Goal: Task Accomplishment & Management: Manage account settings

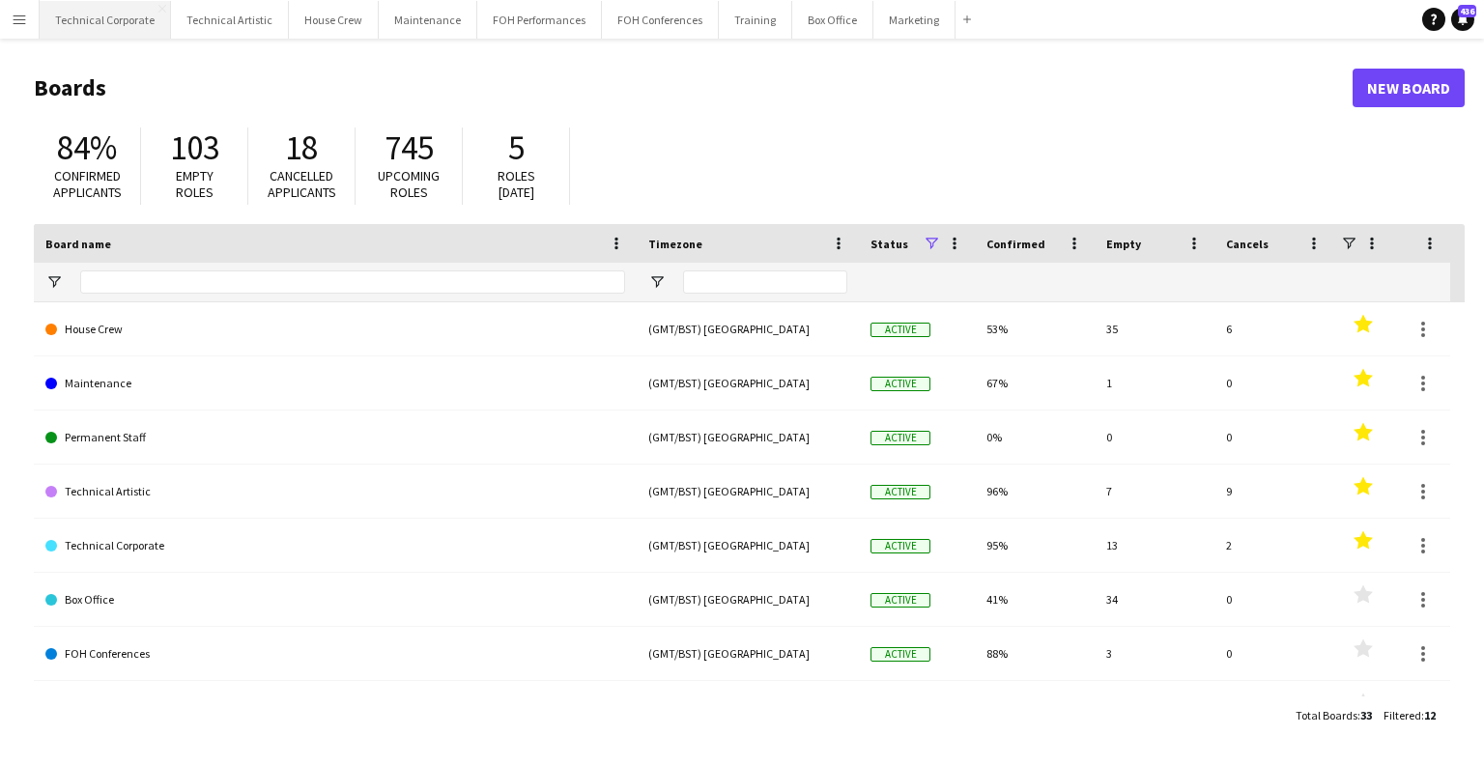
drag, startPoint x: 105, startPoint y: 16, endPoint x: 140, endPoint y: 5, distance: 36.7
click at [105, 16] on button "Technical Corporate Close" at bounding box center [105, 20] width 131 height 38
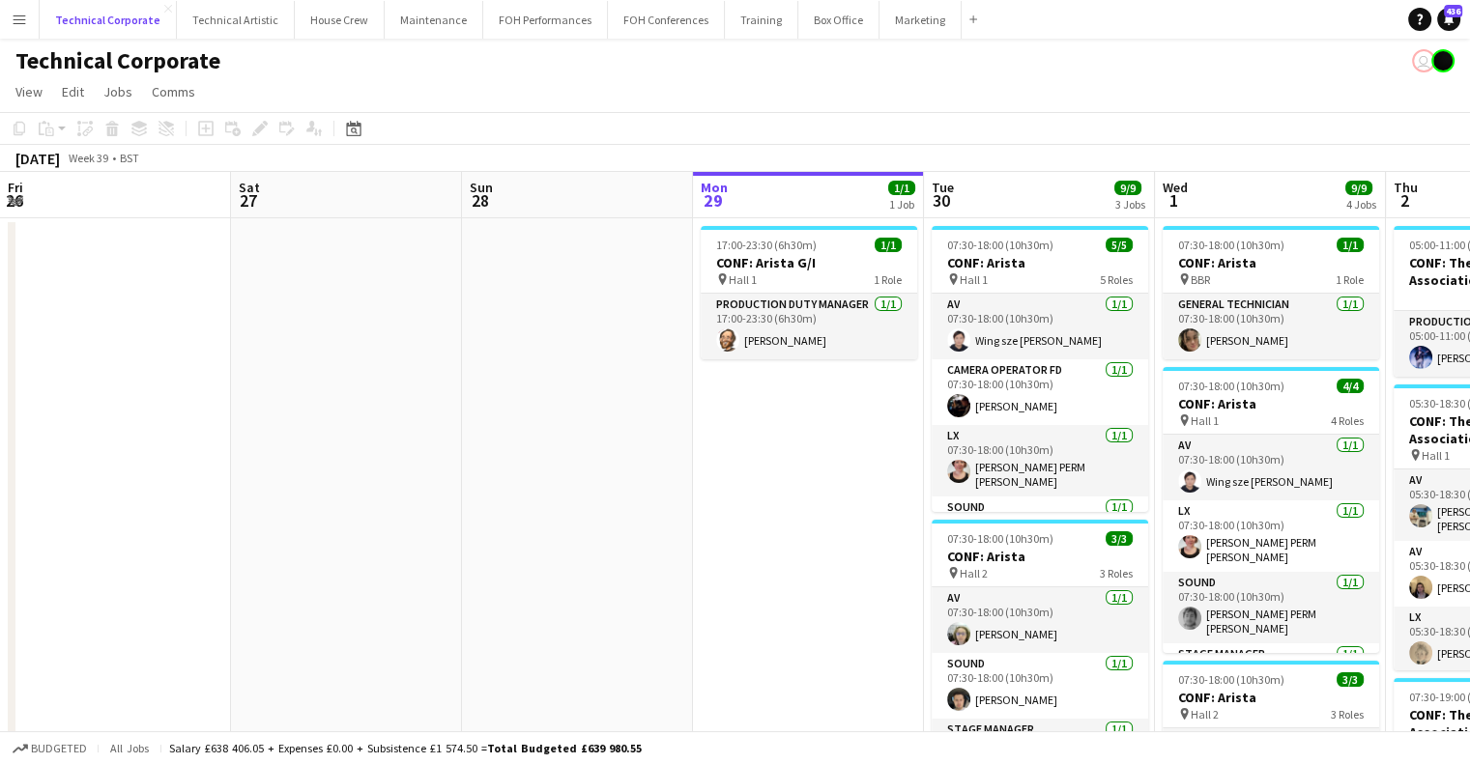
scroll to position [0, 462]
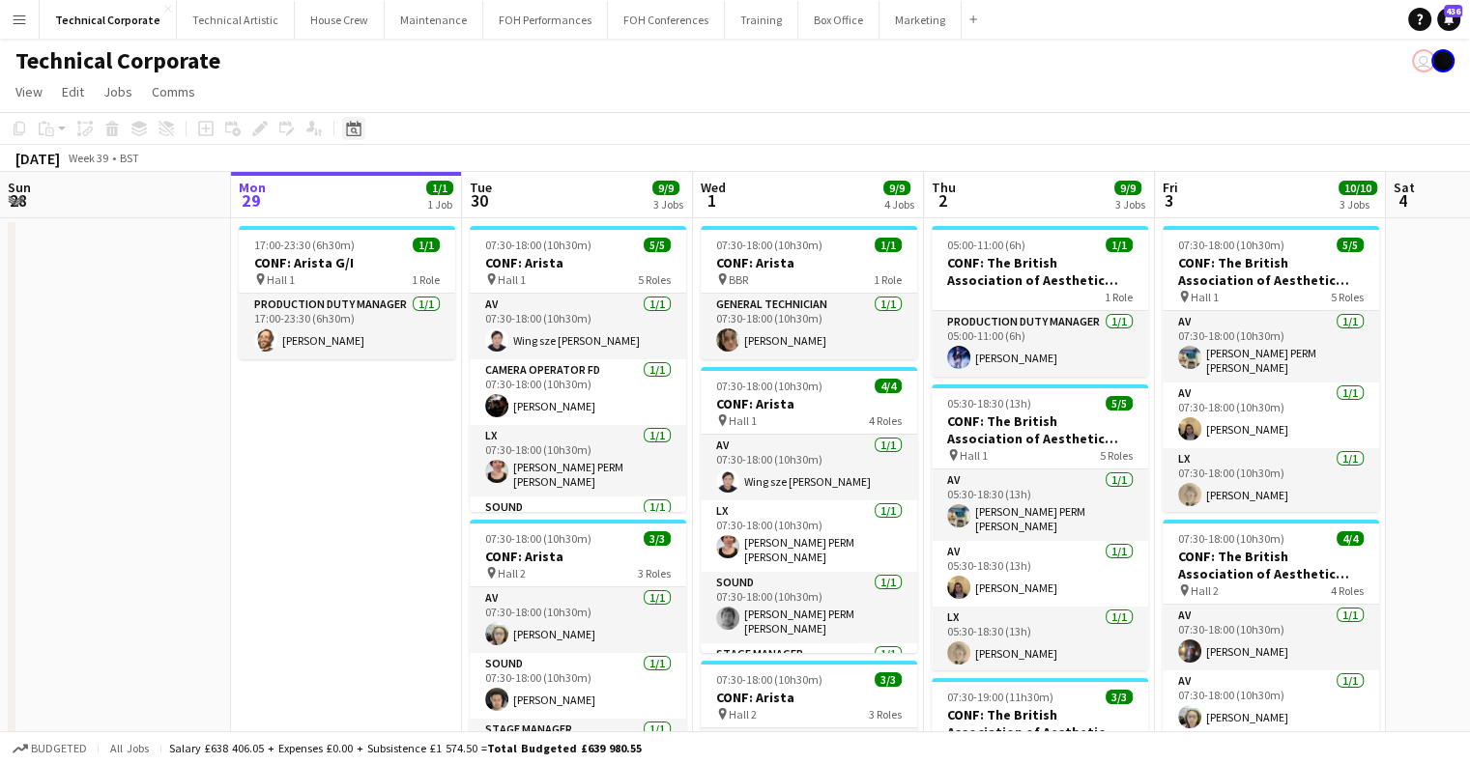
click at [359, 127] on icon at bounding box center [353, 128] width 14 height 15
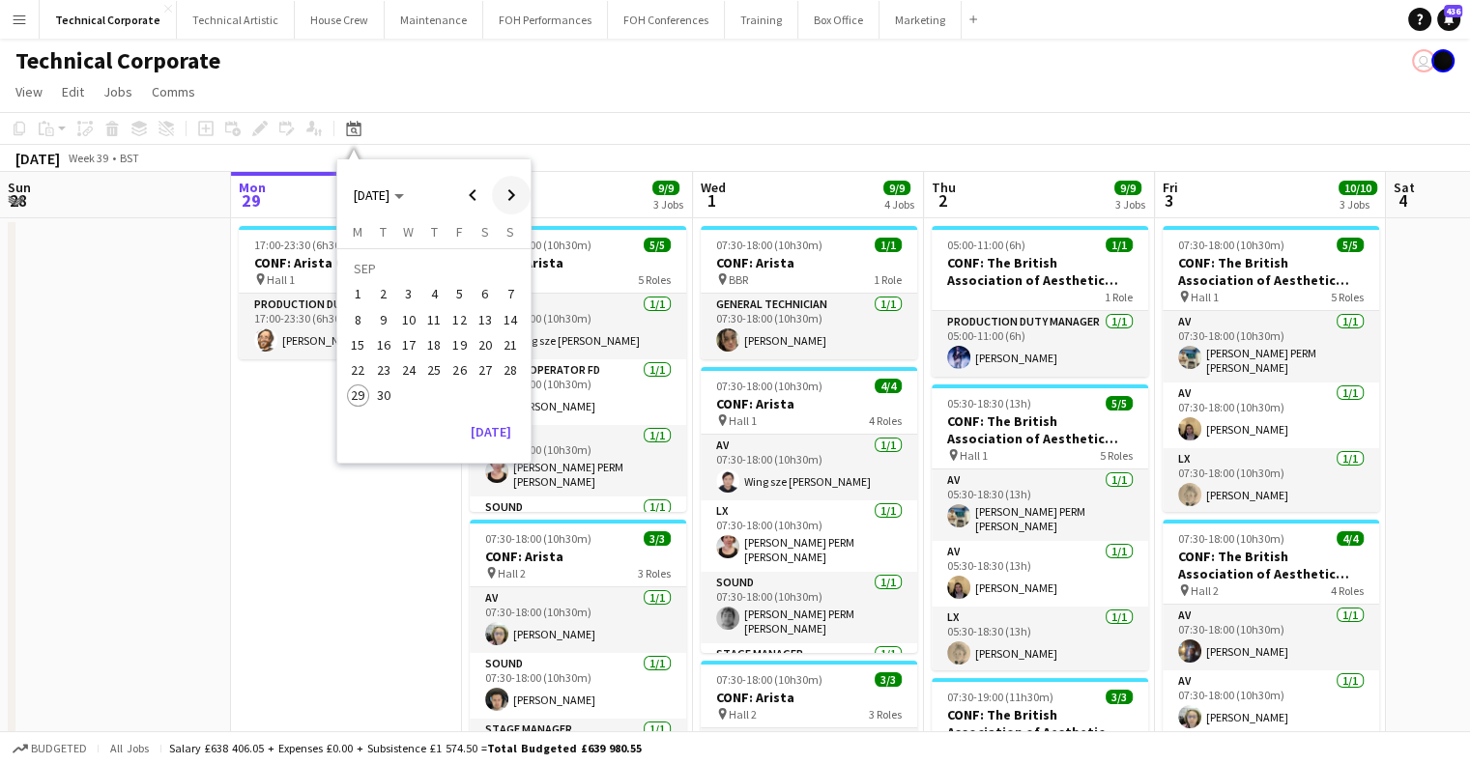
click at [495, 205] on span "Next month" at bounding box center [511, 195] width 39 height 39
click at [398, 327] on button "8" at bounding box center [408, 319] width 25 height 25
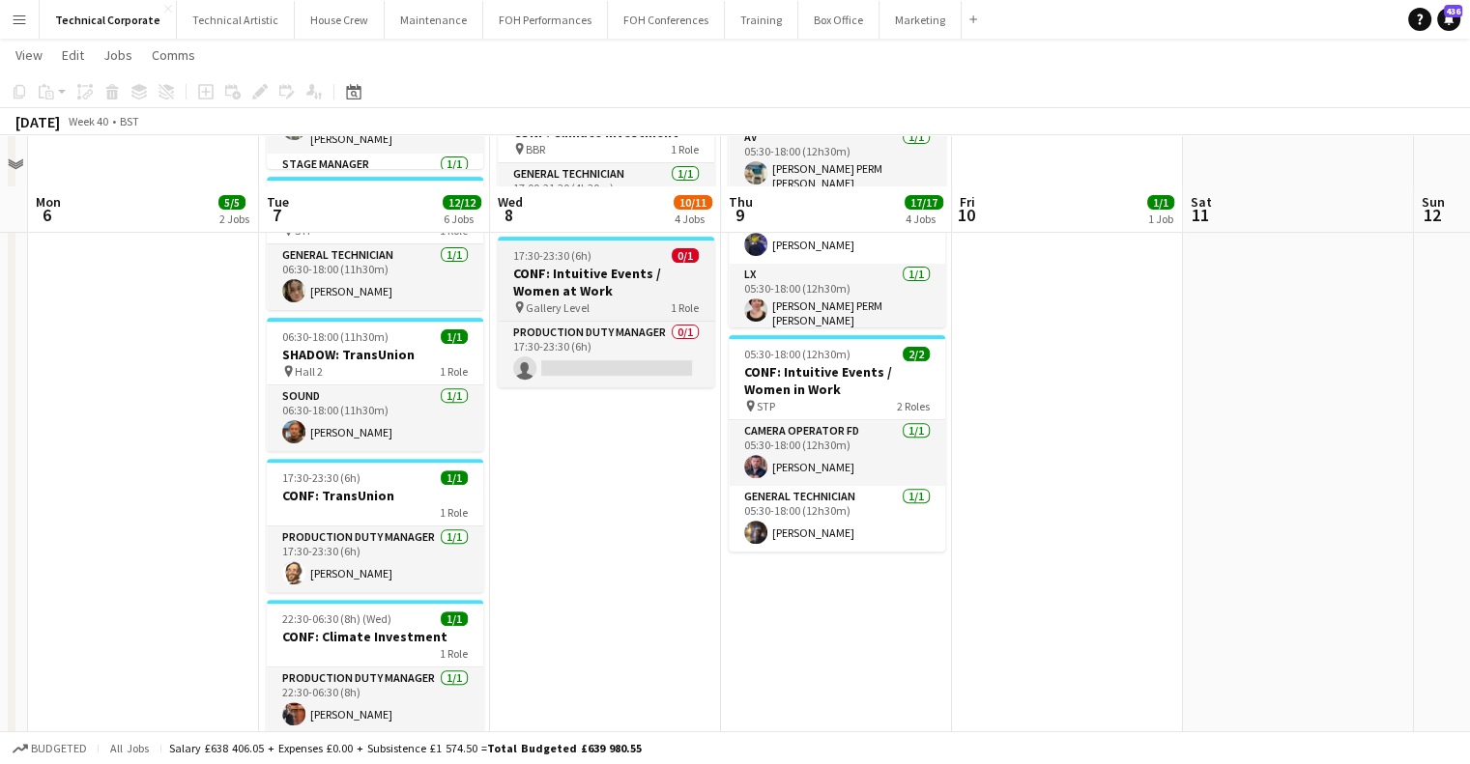
scroll to position [505, 0]
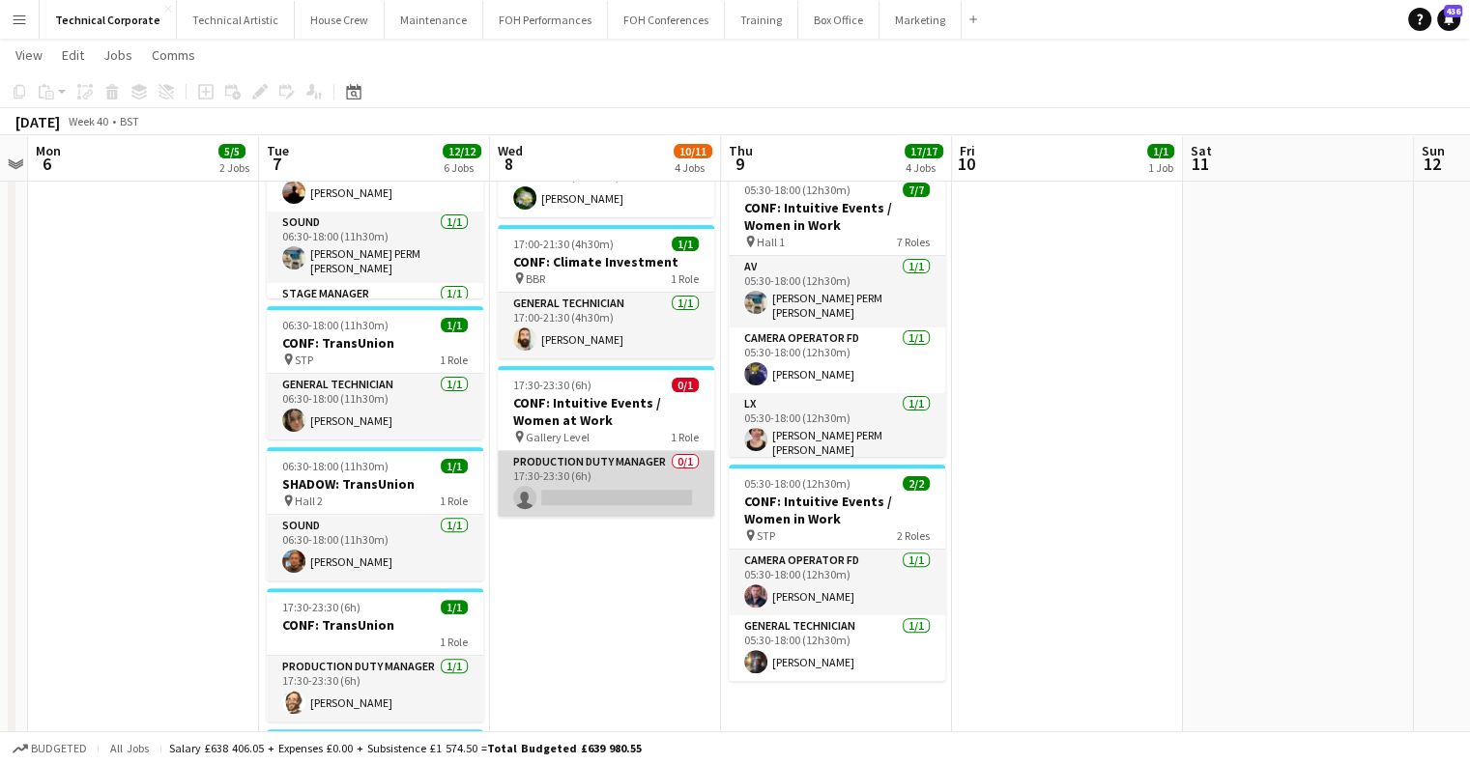
click at [617, 464] on app-card-role "Production Duty Manager 0/1 17:30-23:30 (6h) single-neutral-actions" at bounding box center [606, 484] width 216 height 66
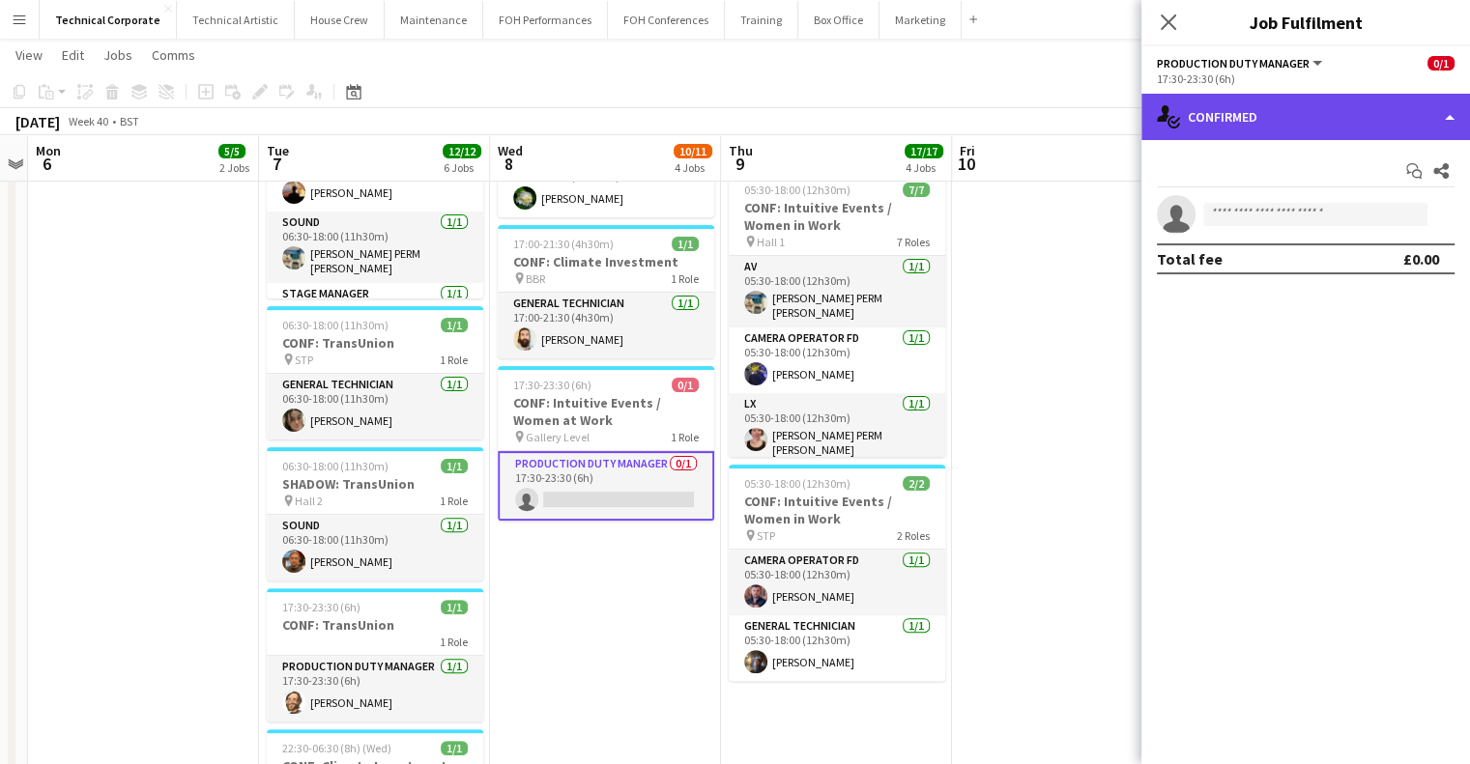
click at [1283, 108] on div "single-neutral-actions-check-2 Confirmed" at bounding box center [1305, 117] width 329 height 46
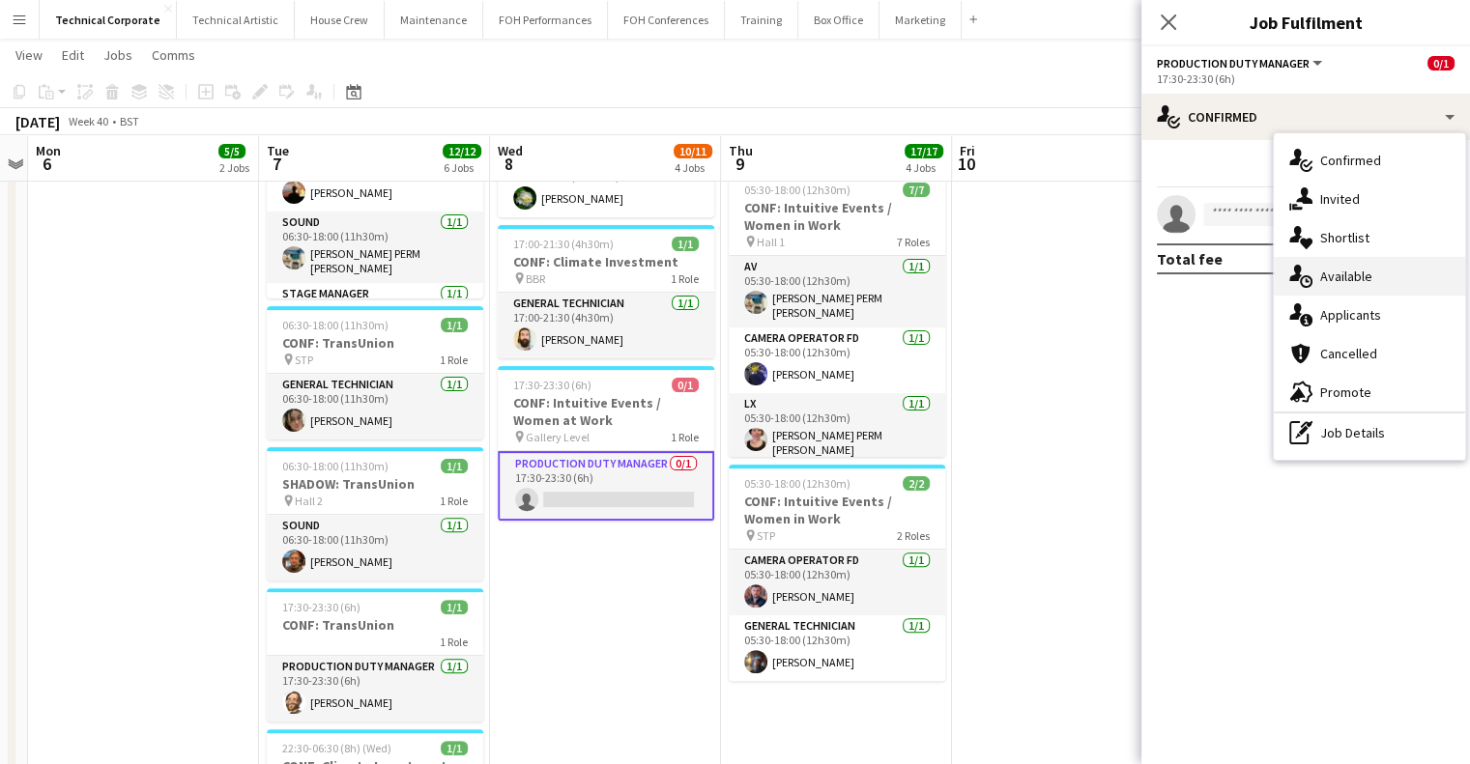
click at [1341, 286] on div "single-neutral-actions-upload Available" at bounding box center [1368, 276] width 191 height 39
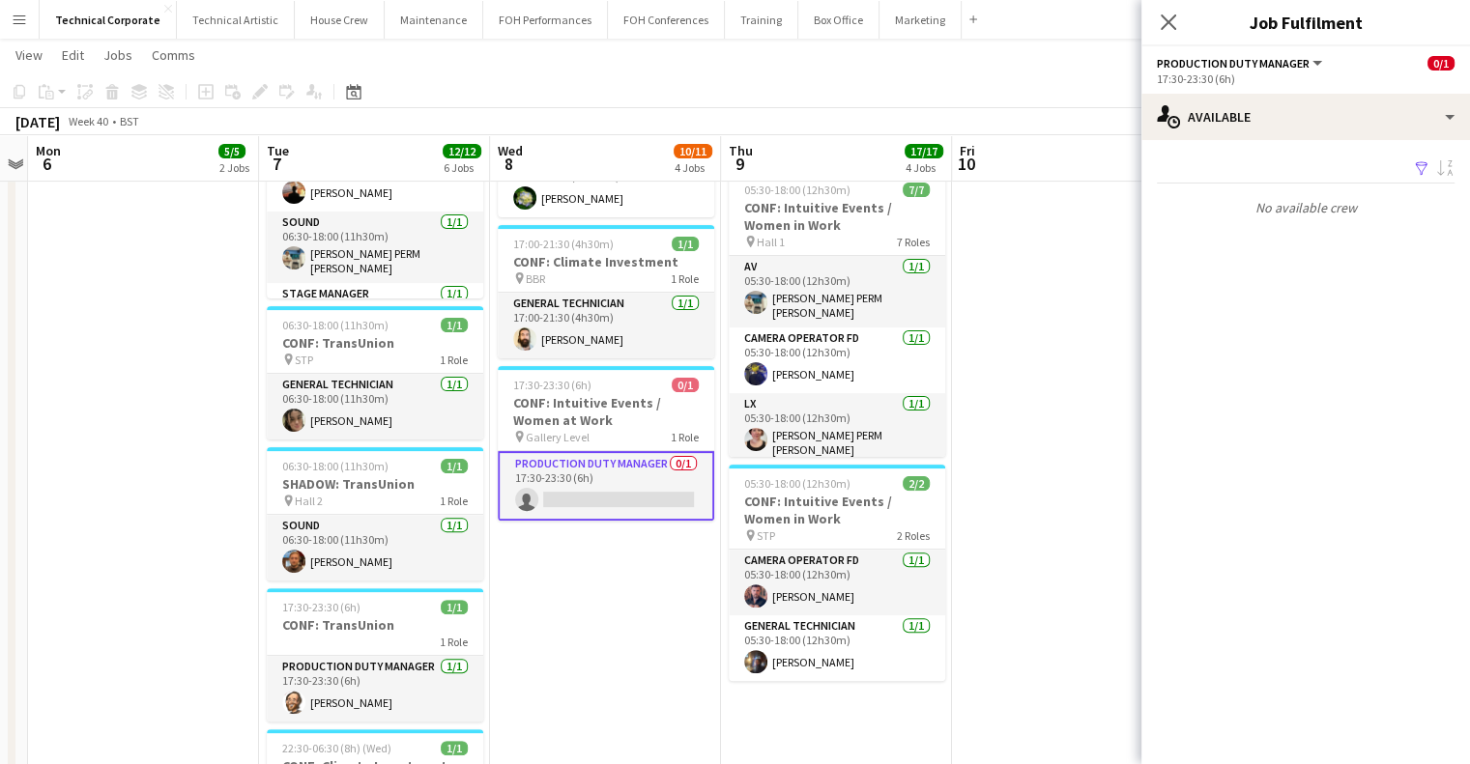
click at [658, 548] on app-date-cell "05:30-18:00 (12h30m) 7/7 CONF: Climate Investment pin Hall 2 7 Roles AV [DATE] …" at bounding box center [605, 318] width 231 height 1214
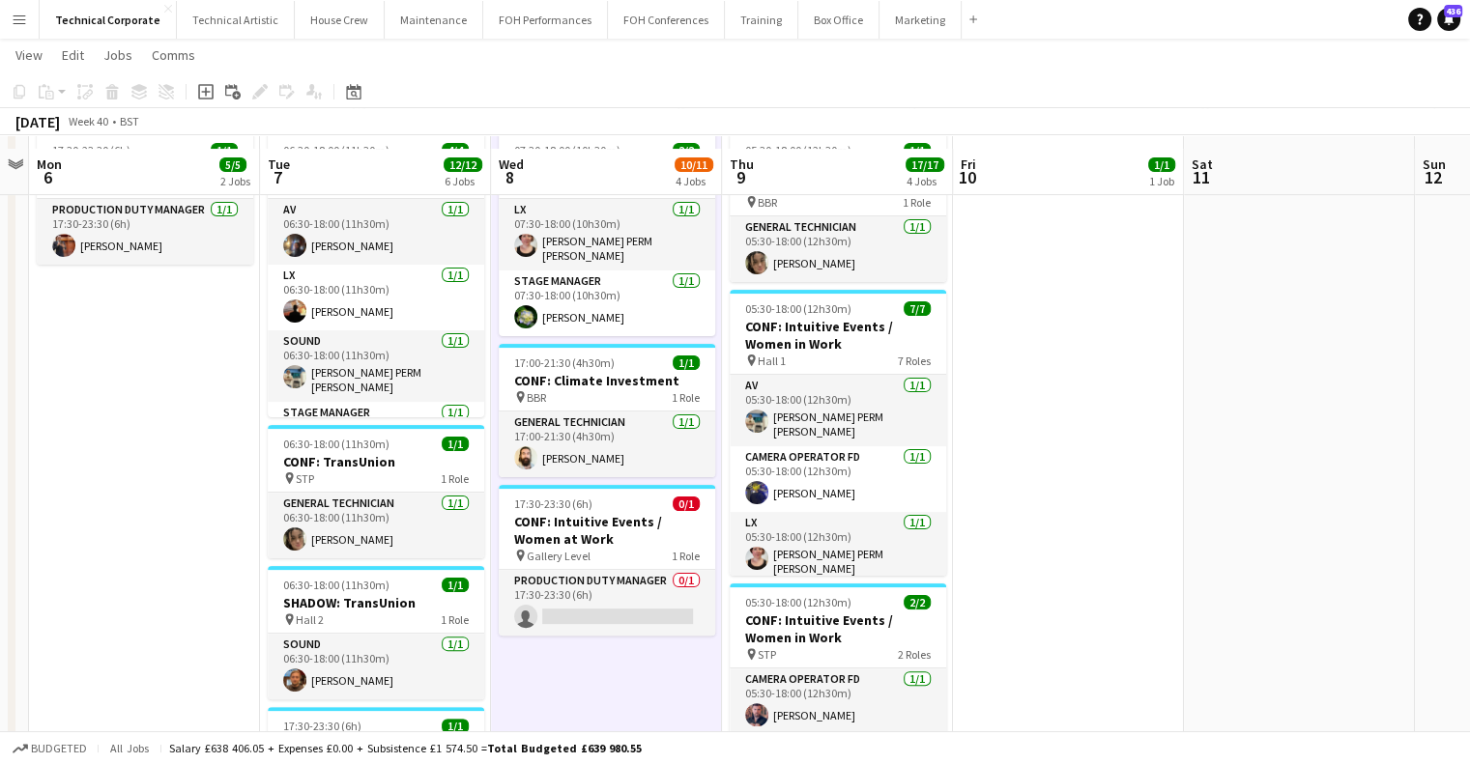
scroll to position [483, 0]
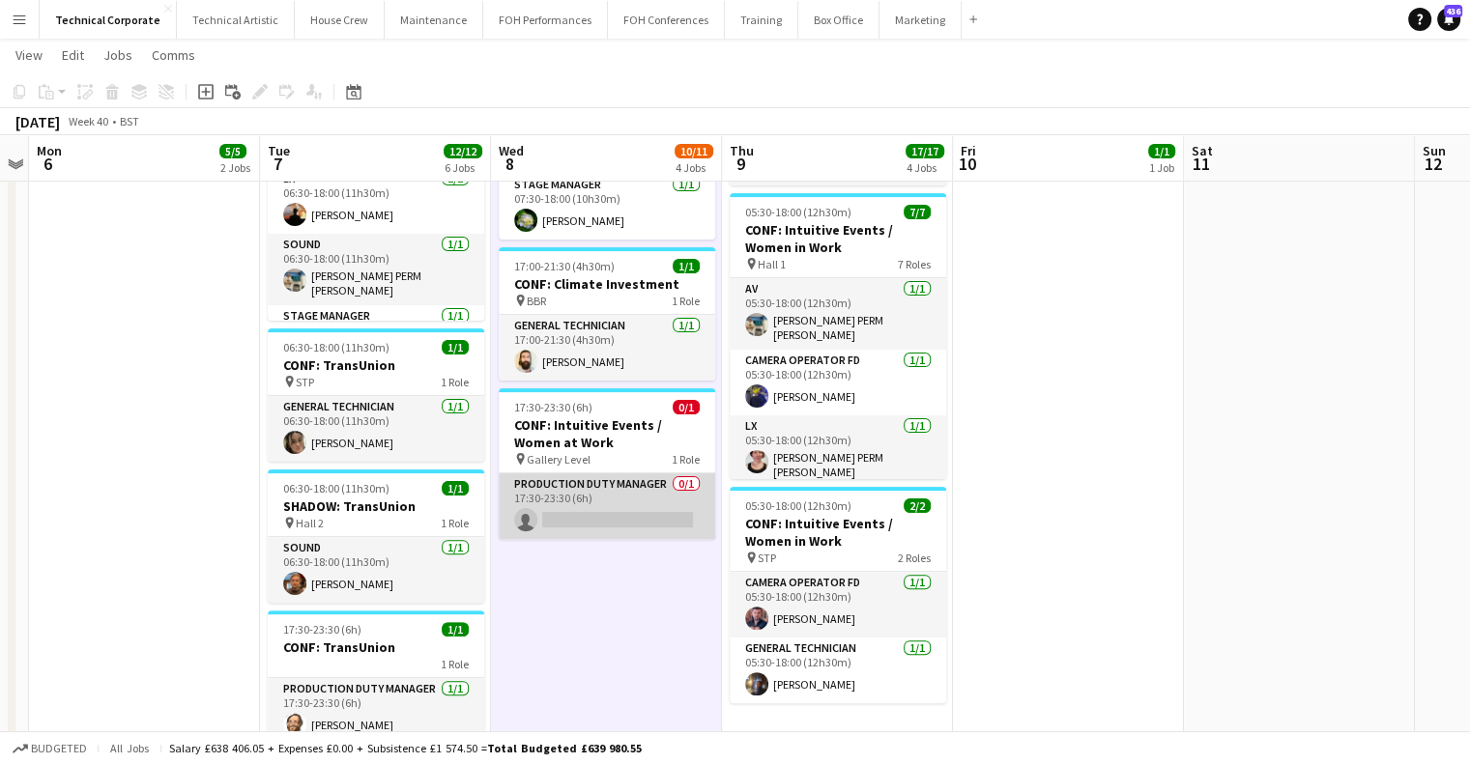
click at [622, 494] on app-card-role "Production Duty Manager 0/1 17:30-23:30 (6h) single-neutral-actions" at bounding box center [607, 506] width 216 height 66
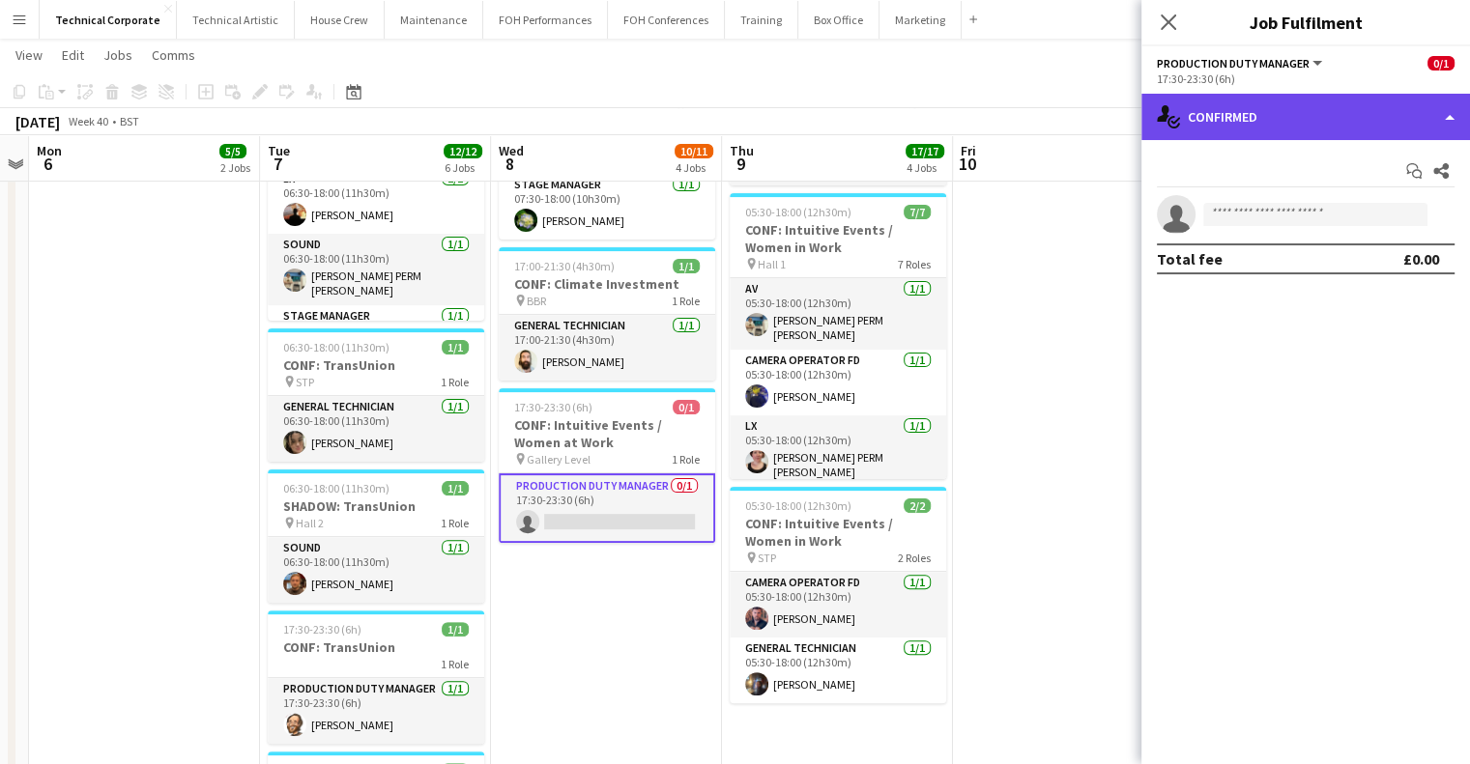
click at [1183, 123] on div "single-neutral-actions-check-2 Confirmed" at bounding box center [1305, 117] width 329 height 46
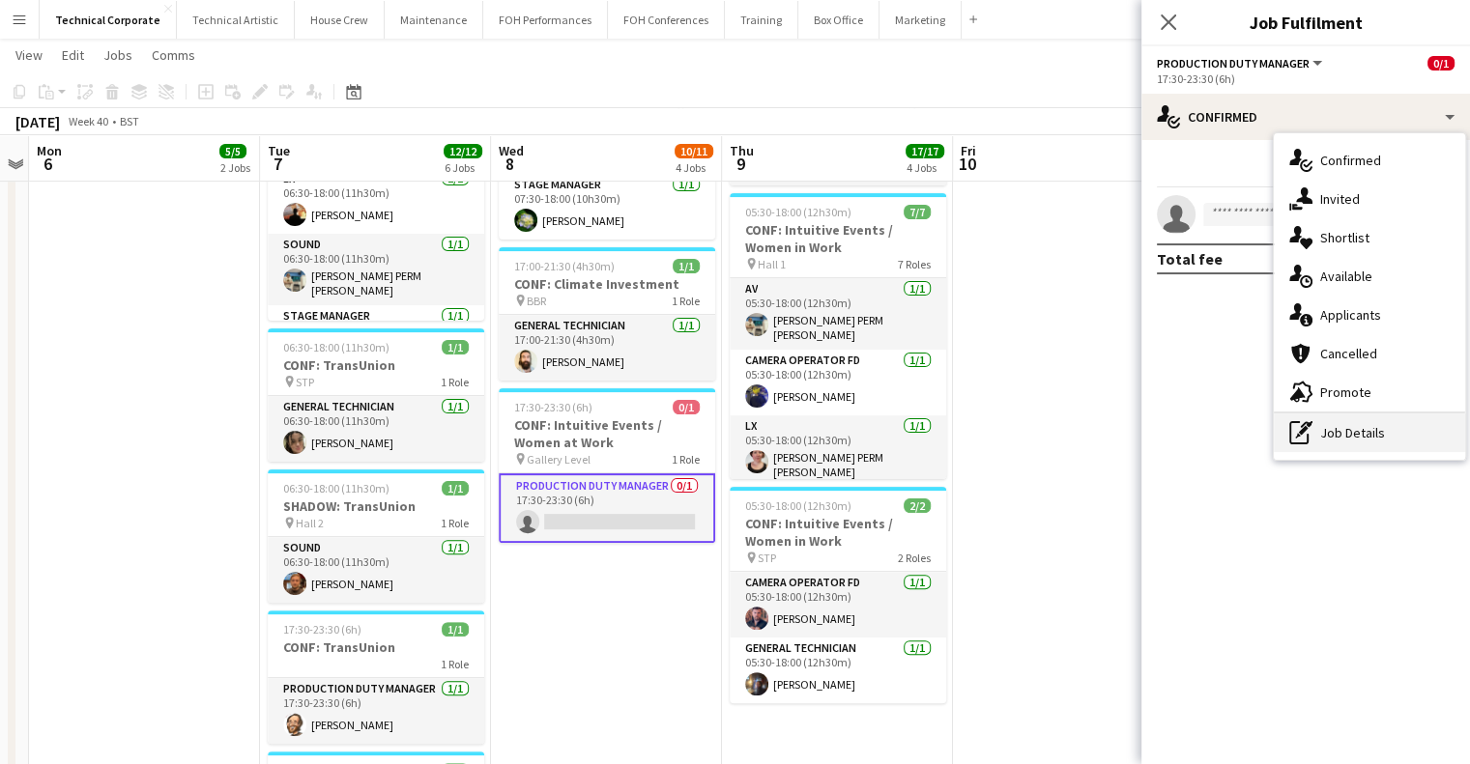
click at [1334, 423] on div "pen-write Job Details" at bounding box center [1368, 433] width 191 height 39
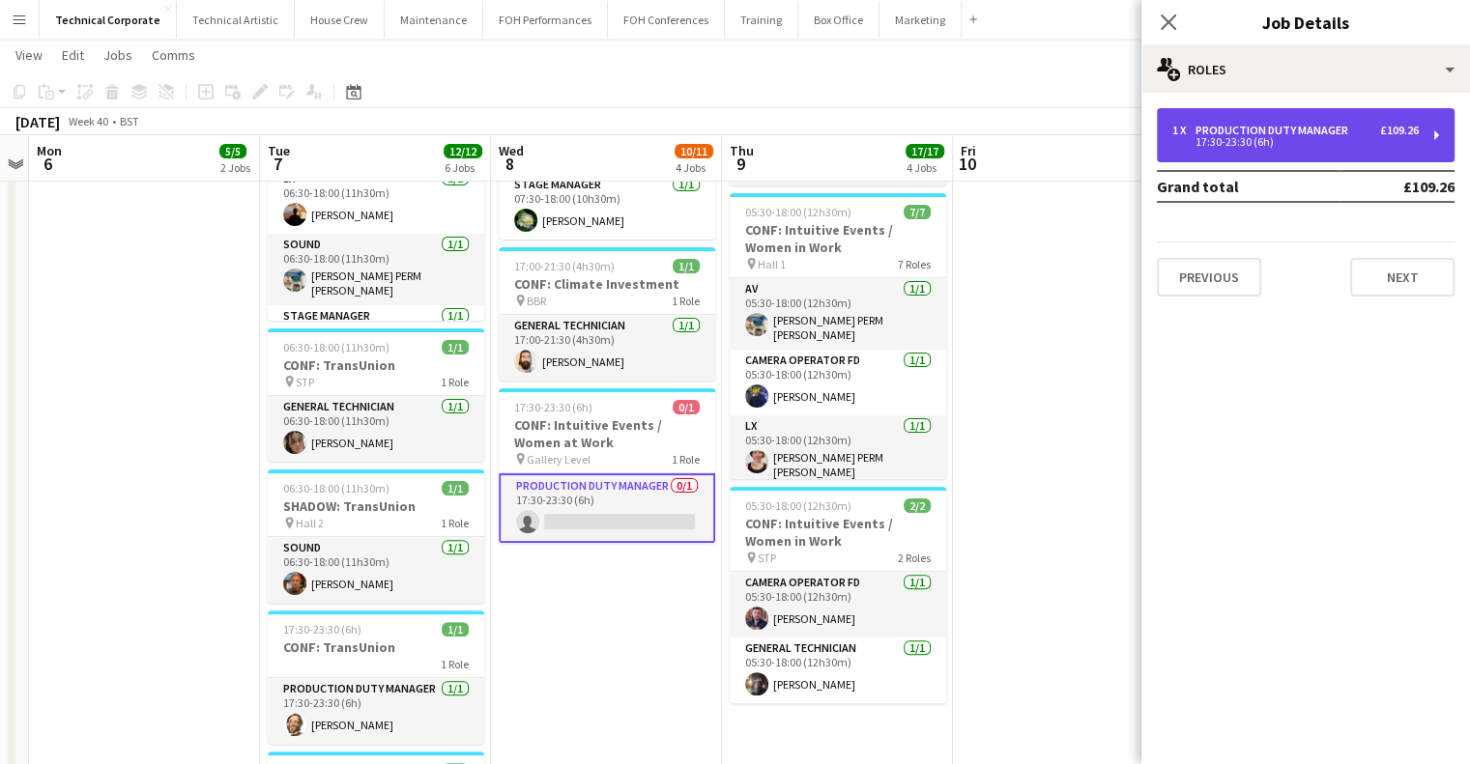
click at [1233, 130] on div "Production Duty Manager" at bounding box center [1275, 131] width 160 height 14
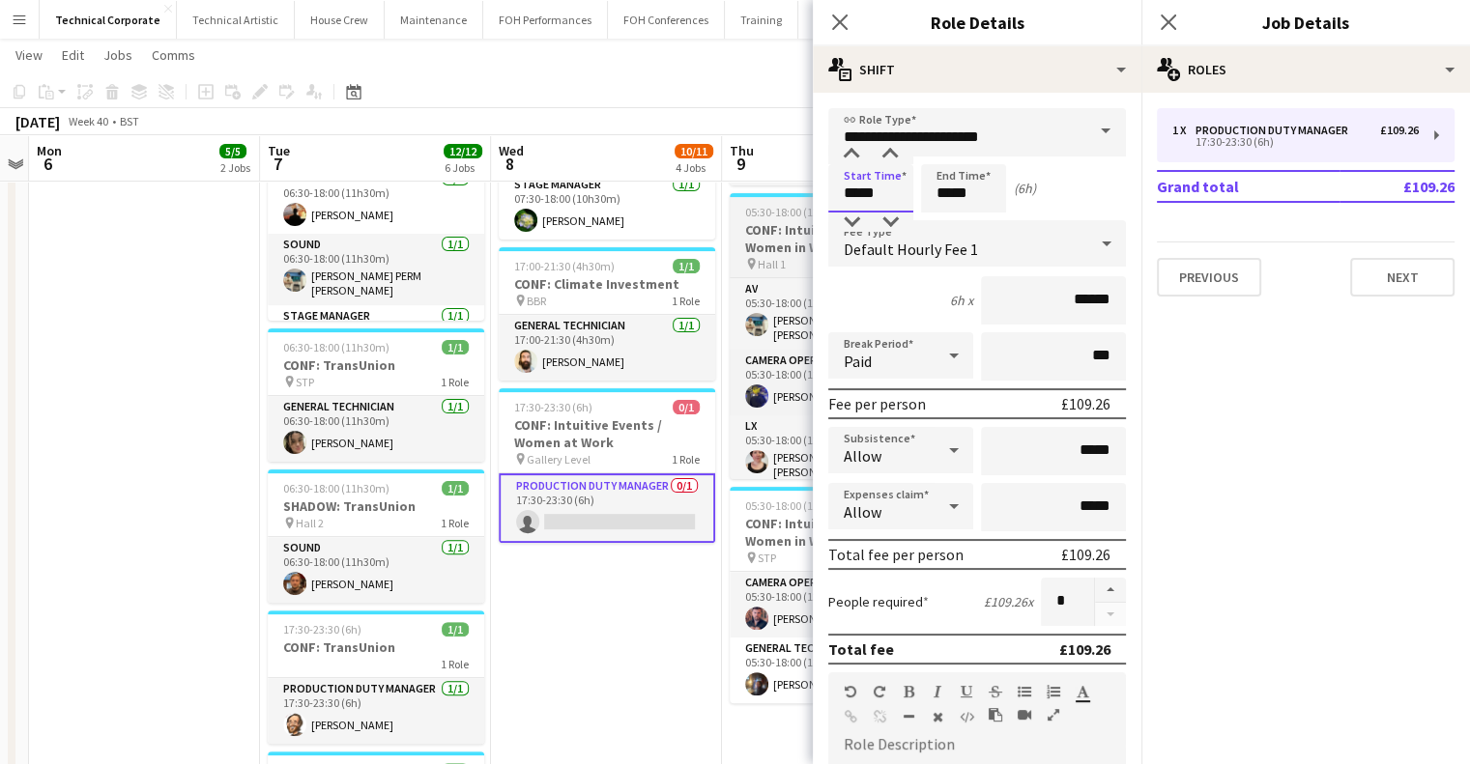
drag, startPoint x: 900, startPoint y: 204, endPoint x: 781, endPoint y: 197, distance: 119.0
click at [781, 197] on body "Menu Boards Boards Boards All jobs Status Workforce Workforce My Workforce Recr…" at bounding box center [735, 248] width 1470 height 1463
type input "*****"
click at [576, 610] on app-date-cell "05:30-18:00 (12h30m) 7/7 CONF: Climate Investment pin Hall 2 7 Roles AV [DATE] …" at bounding box center [606, 340] width 231 height 1214
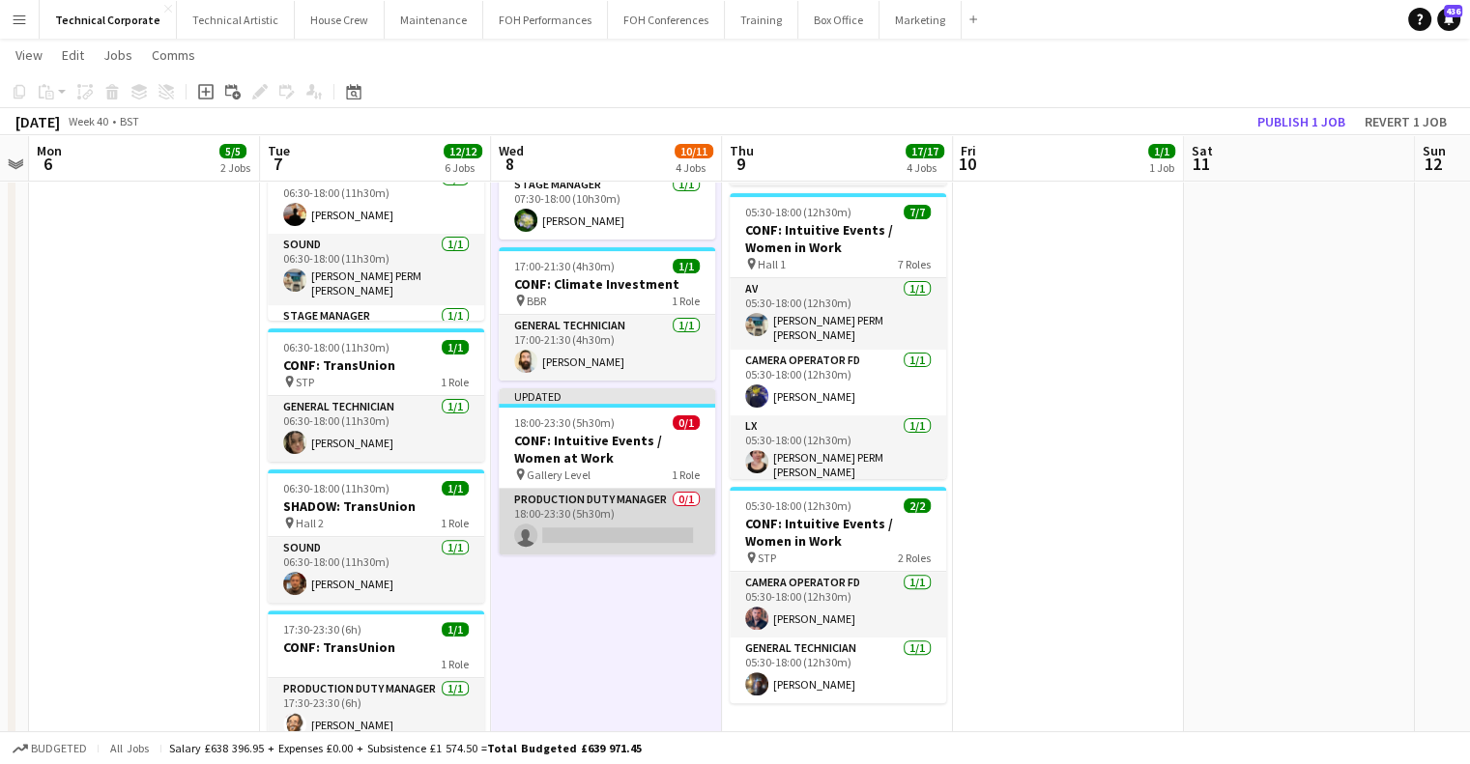
click at [578, 529] on app-card-role "Production Duty Manager 0/1 18:00-23:30 (5h30m) single-neutral-actions" at bounding box center [607, 522] width 216 height 66
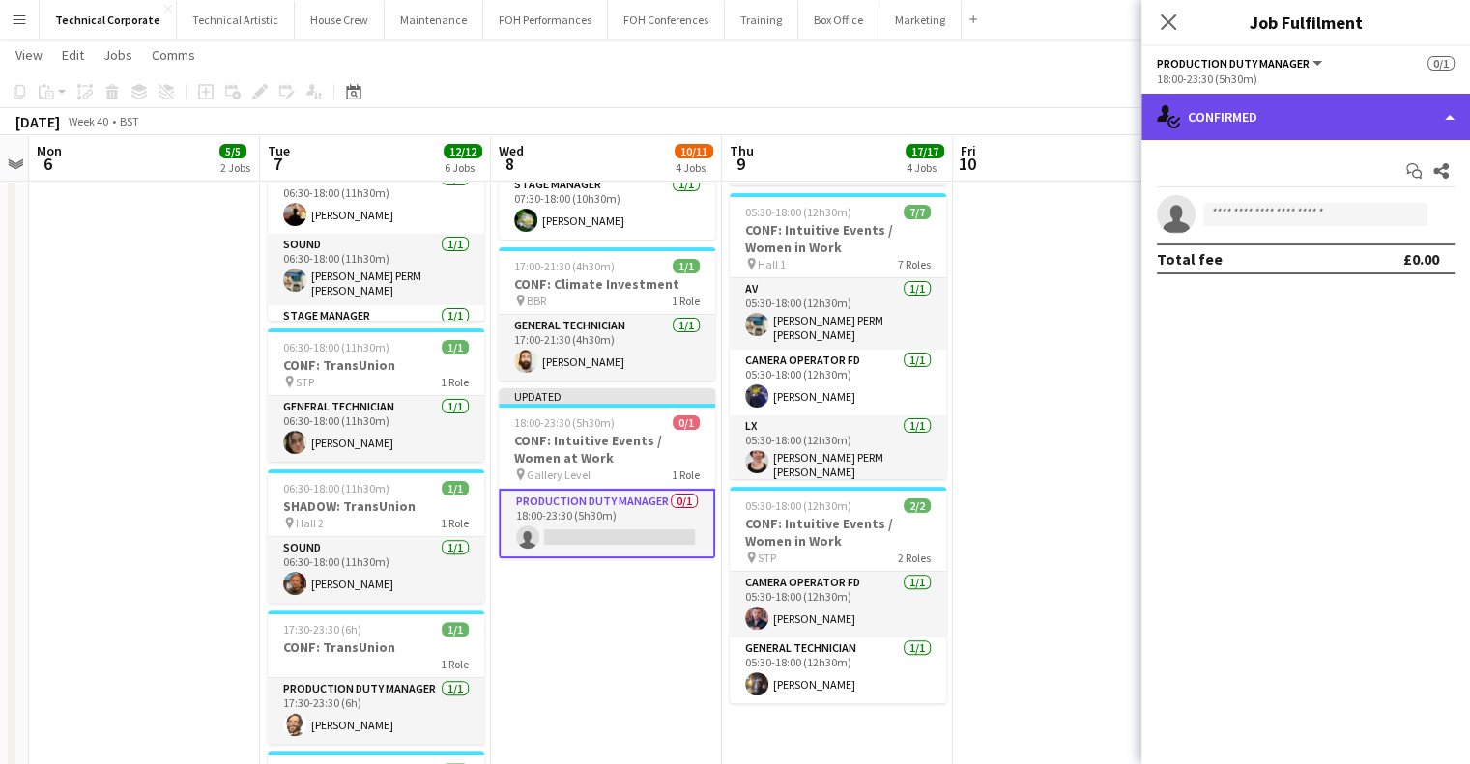
click at [1236, 115] on div "single-neutral-actions-check-2 Confirmed" at bounding box center [1305, 117] width 329 height 46
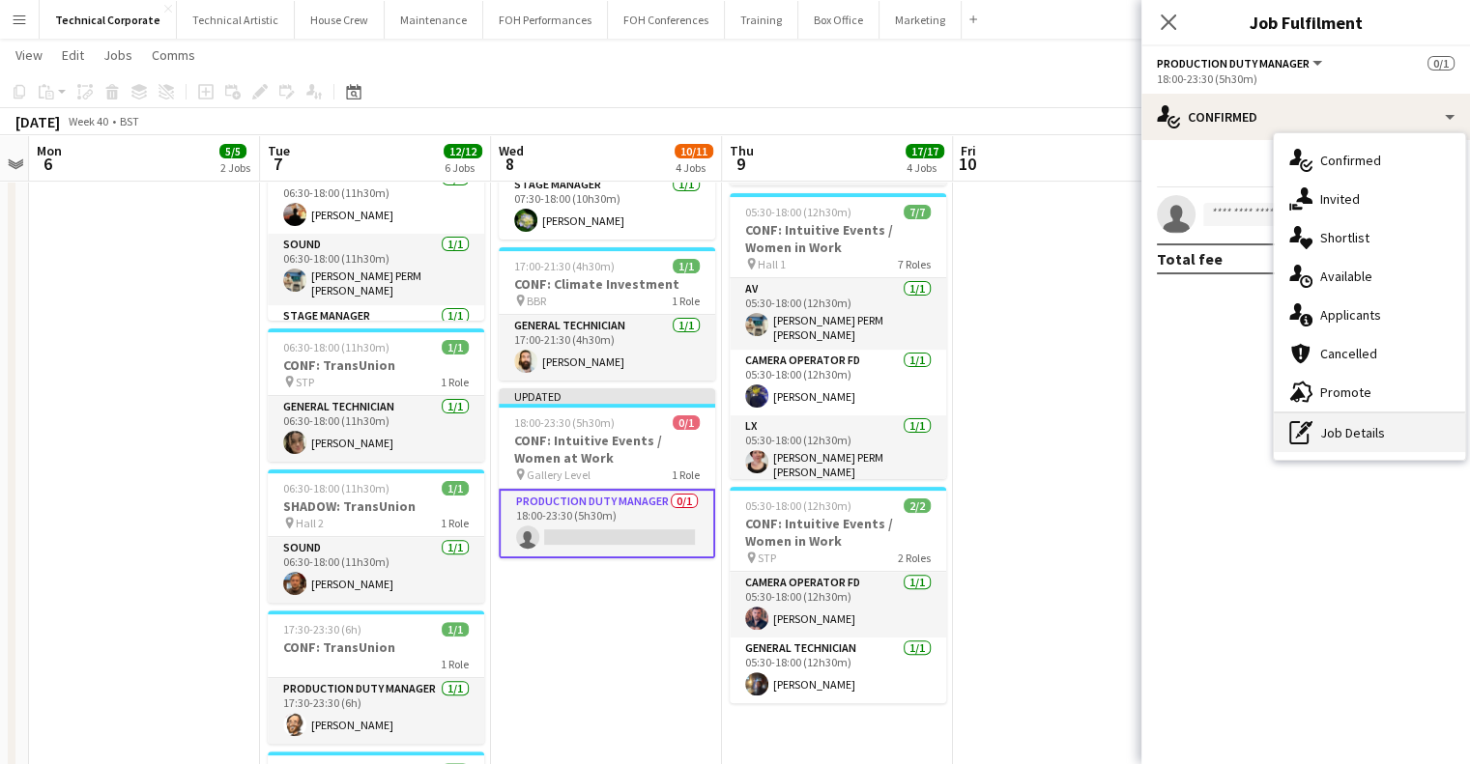
click at [1368, 434] on div "pen-write Job Details" at bounding box center [1368, 433] width 191 height 39
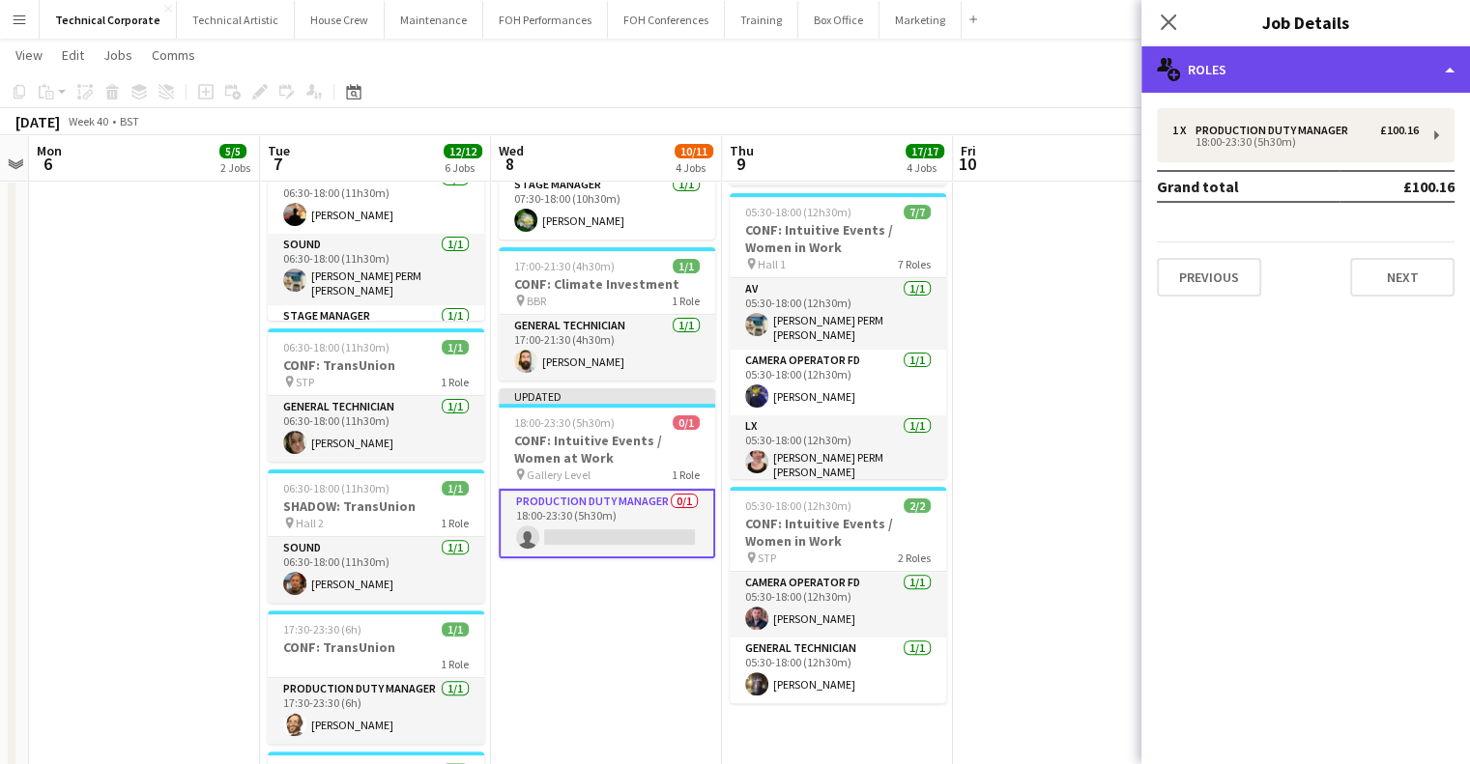
click at [1253, 67] on div "multiple-users-add Roles" at bounding box center [1305, 69] width 329 height 46
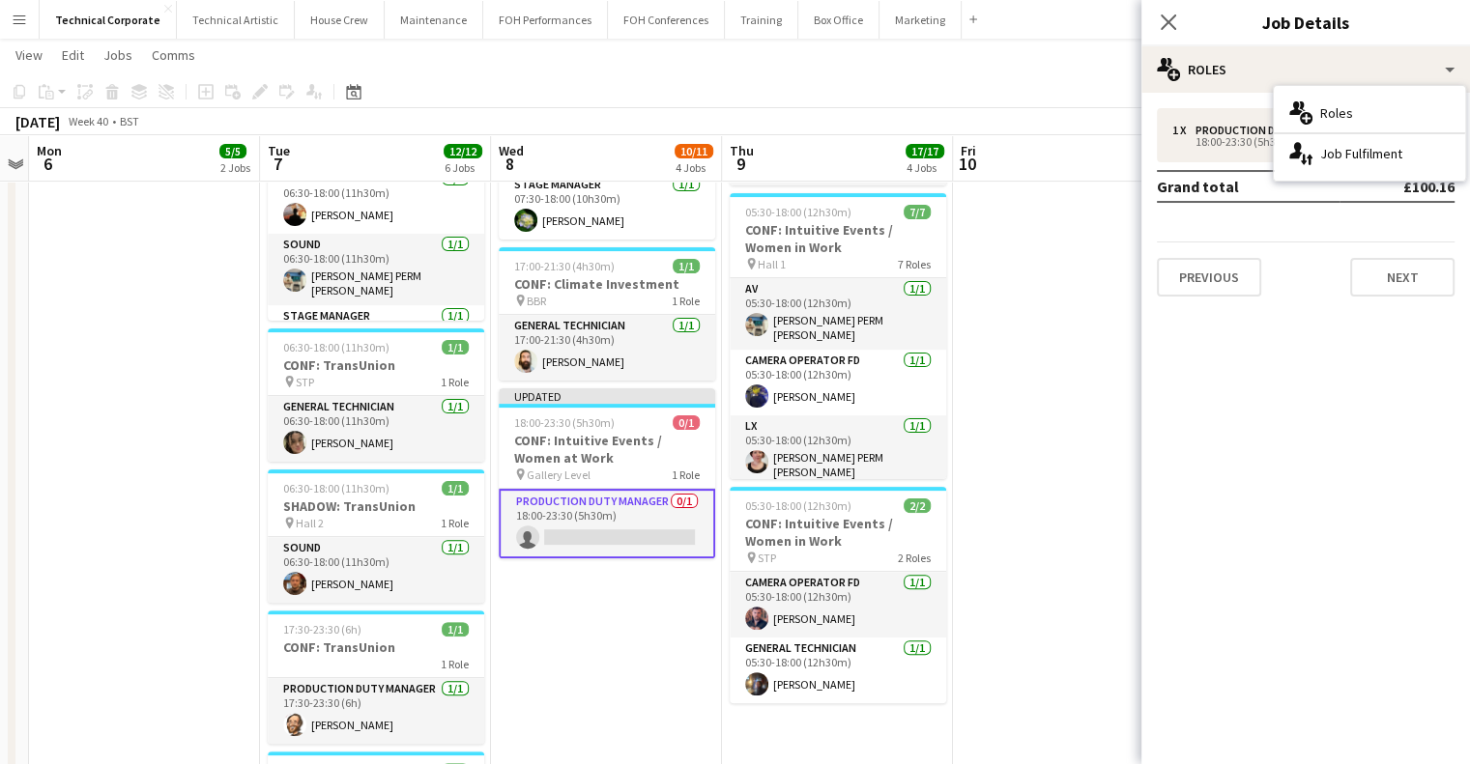
click at [1330, 176] on div "multiple-users-add Roles single-neutral-actions-up-down Job Fulfilment" at bounding box center [1368, 133] width 191 height 95
drag, startPoint x: 1330, startPoint y: 169, endPoint x: 1330, endPoint y: 156, distance: 13.5
click at [1330, 169] on div "single-neutral-actions-up-down Job Fulfilment" at bounding box center [1368, 153] width 191 height 39
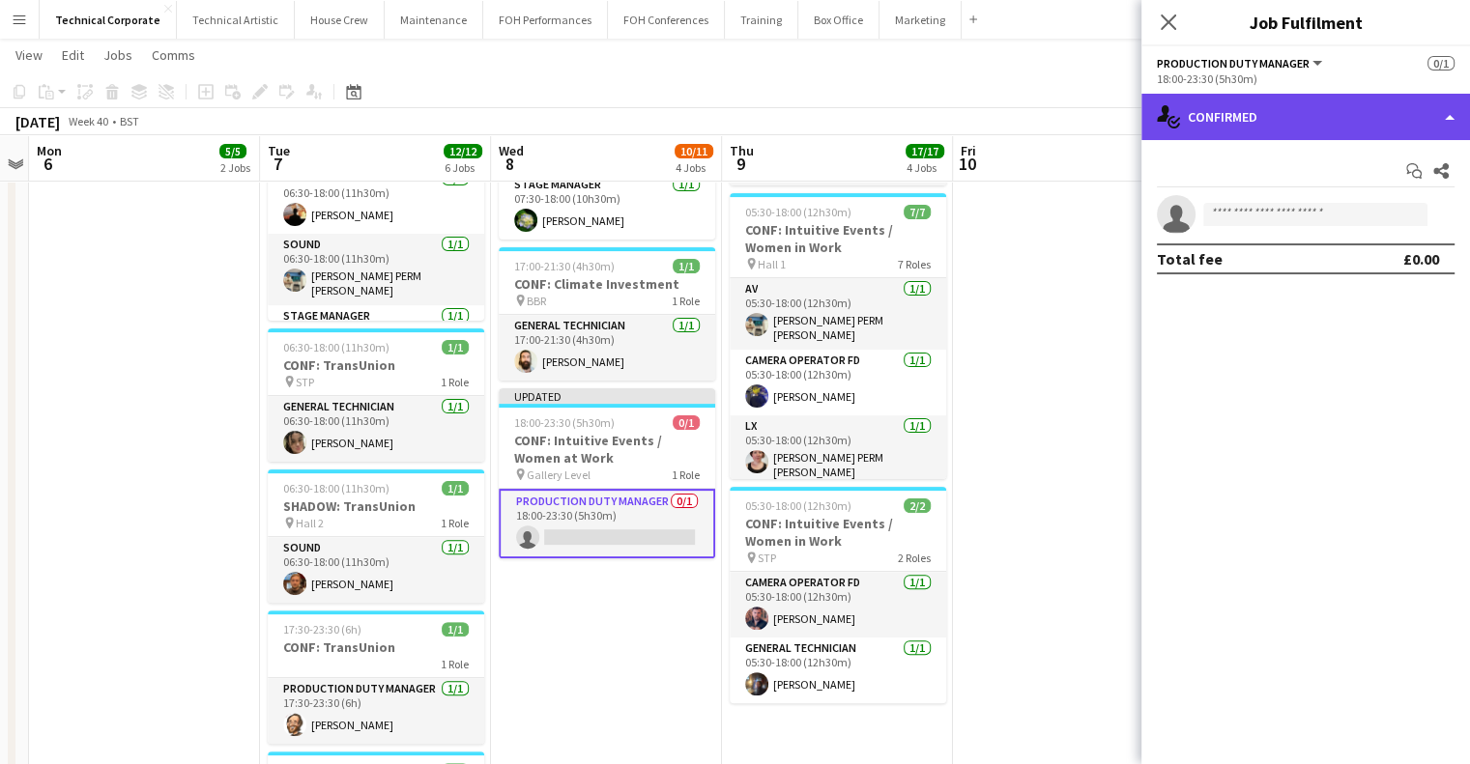
click at [1320, 100] on div "single-neutral-actions-check-2 Confirmed" at bounding box center [1305, 117] width 329 height 46
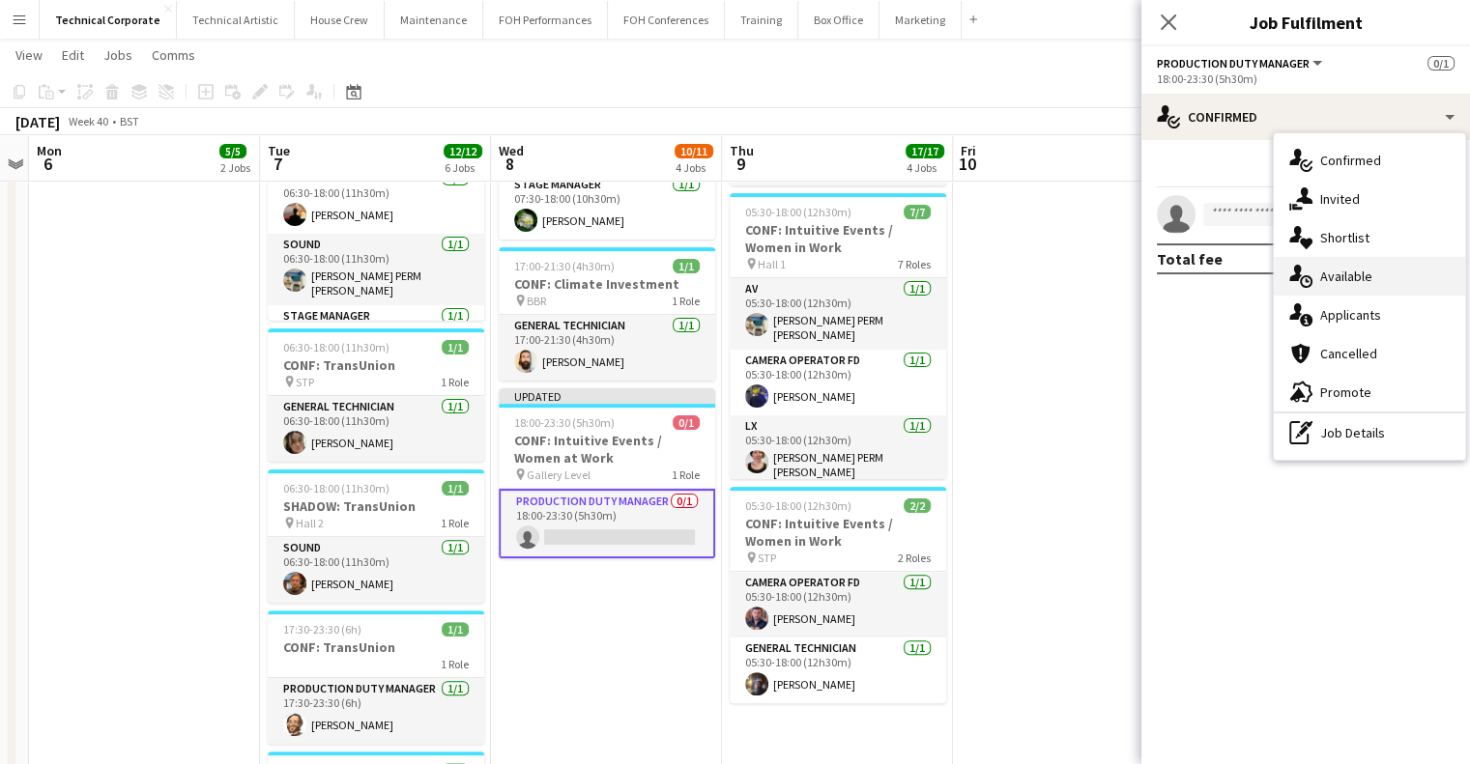
click at [1399, 275] on div "single-neutral-actions-upload Available" at bounding box center [1368, 276] width 191 height 39
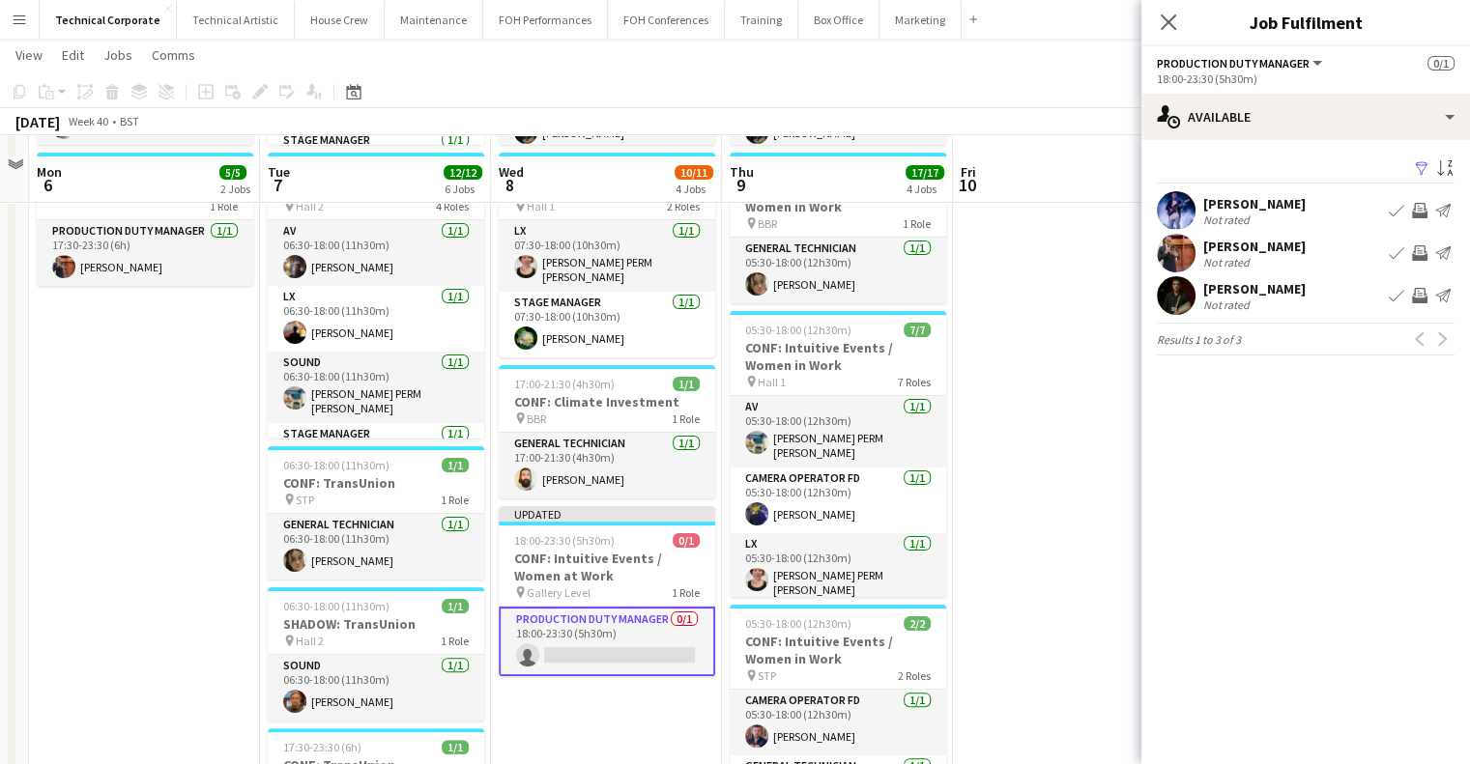
scroll to position [386, 0]
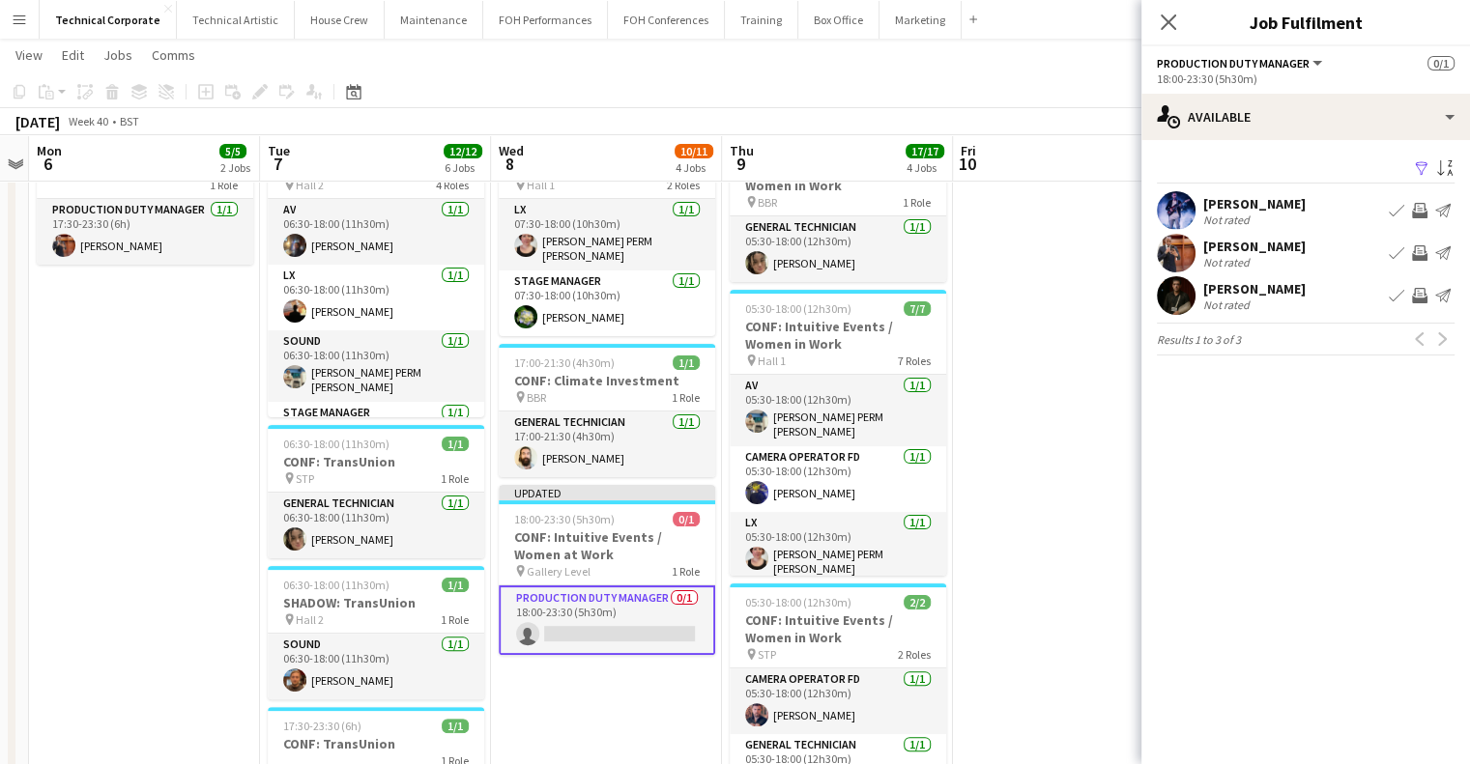
click at [1203, 72] on div "18:00-23:30 (5h30m)" at bounding box center [1306, 79] width 298 height 14
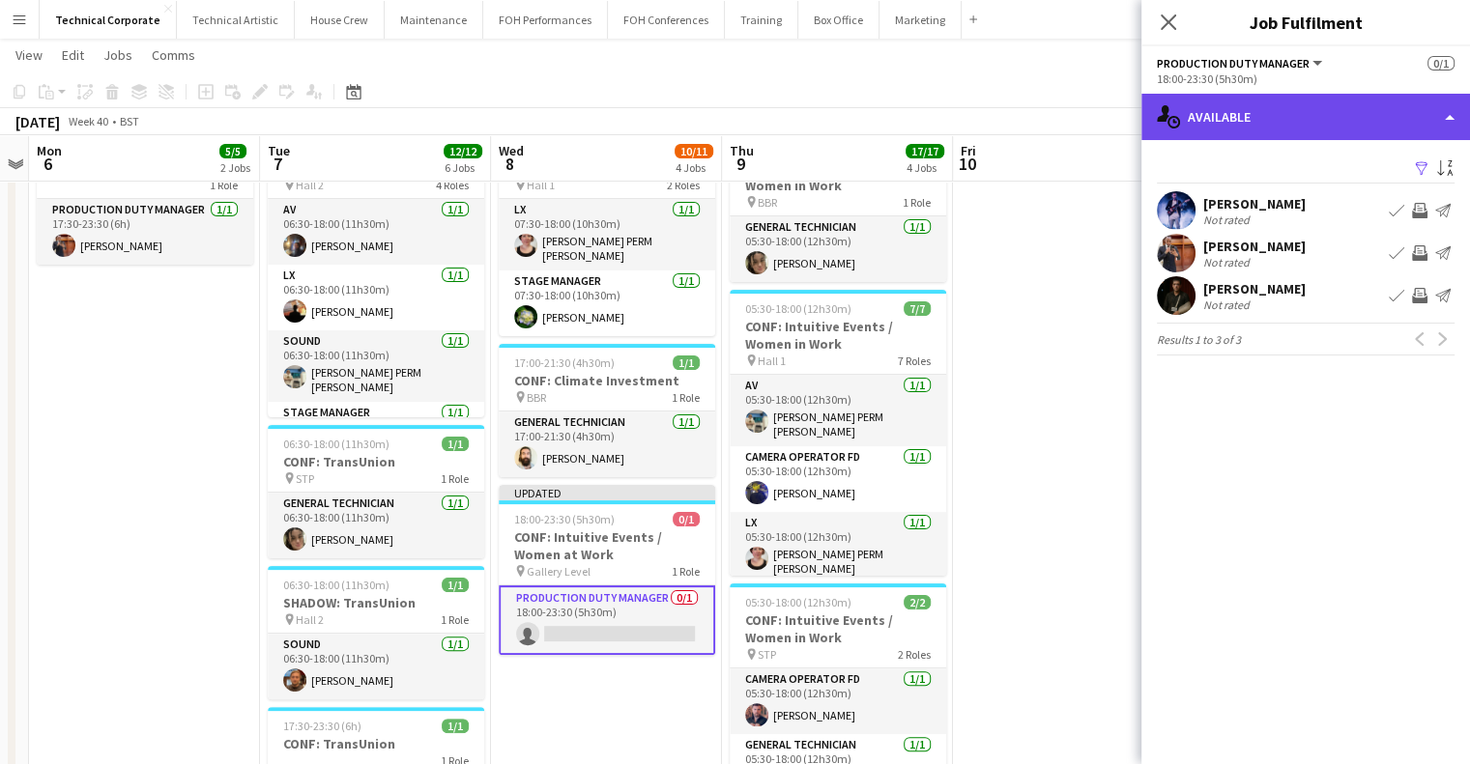
click at [1189, 113] on div "single-neutral-actions-upload Available" at bounding box center [1305, 117] width 329 height 46
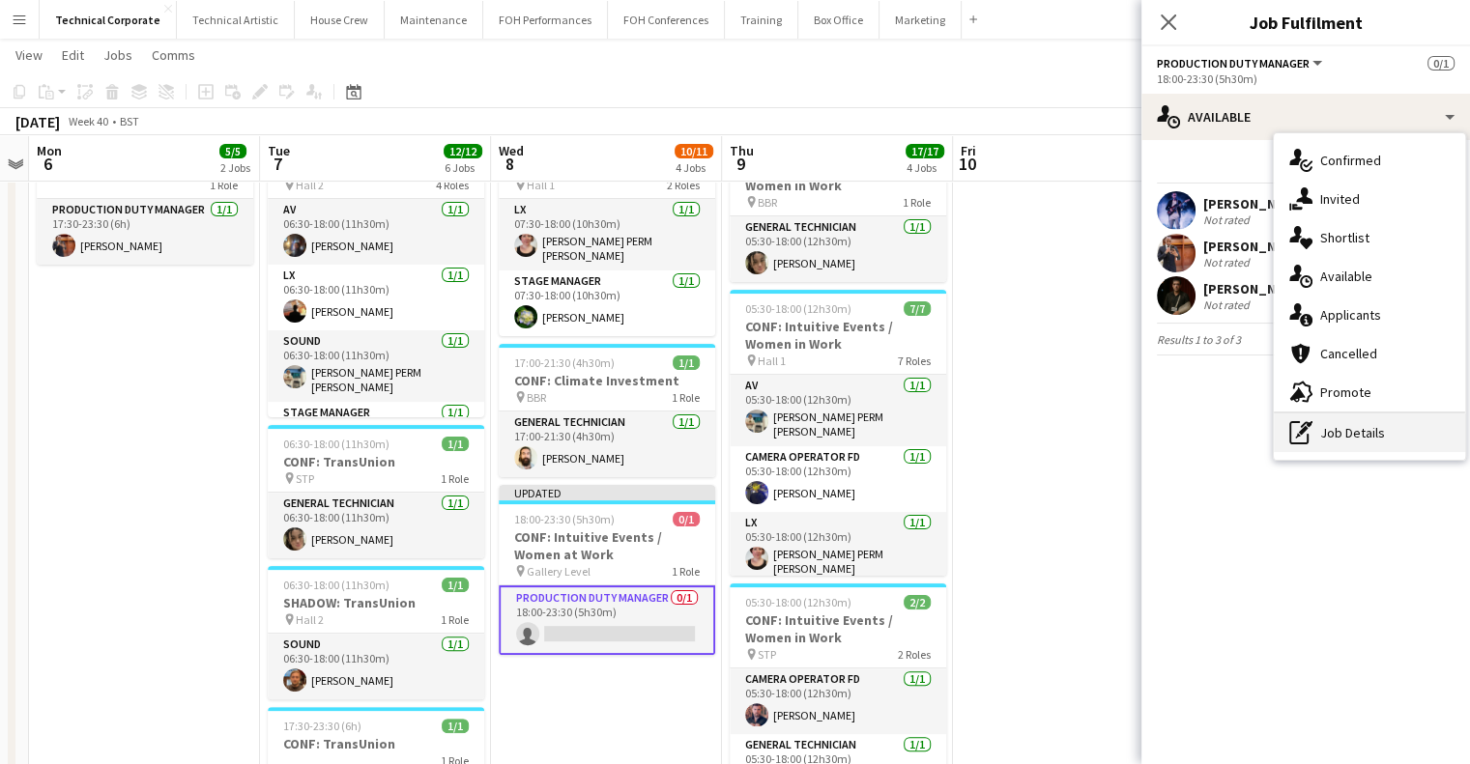
click at [1337, 444] on div "pen-write Job Details" at bounding box center [1368, 433] width 191 height 39
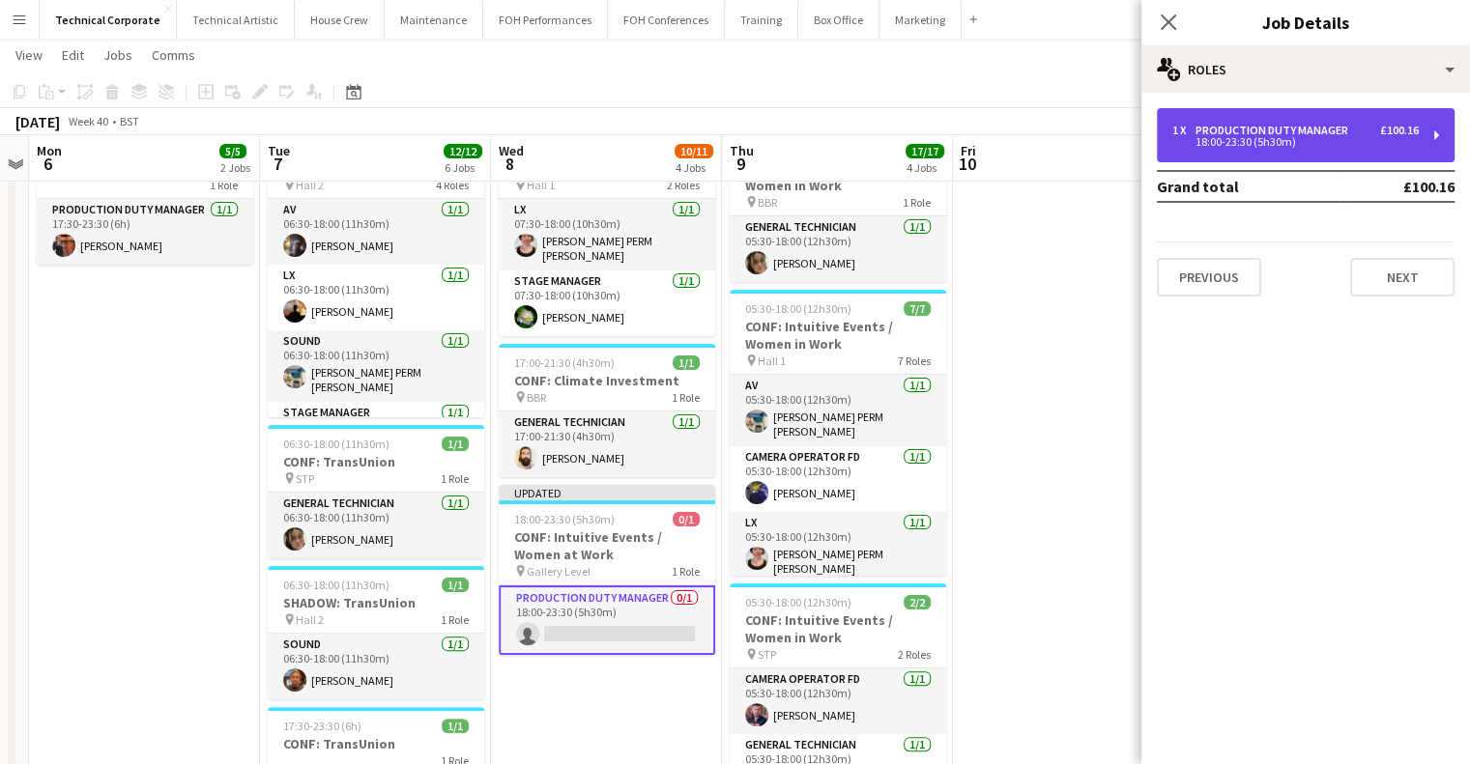
click at [1184, 117] on div "1 x Production Duty Manager £100.16 18:00-23:30 (5h30m)" at bounding box center [1306, 135] width 298 height 54
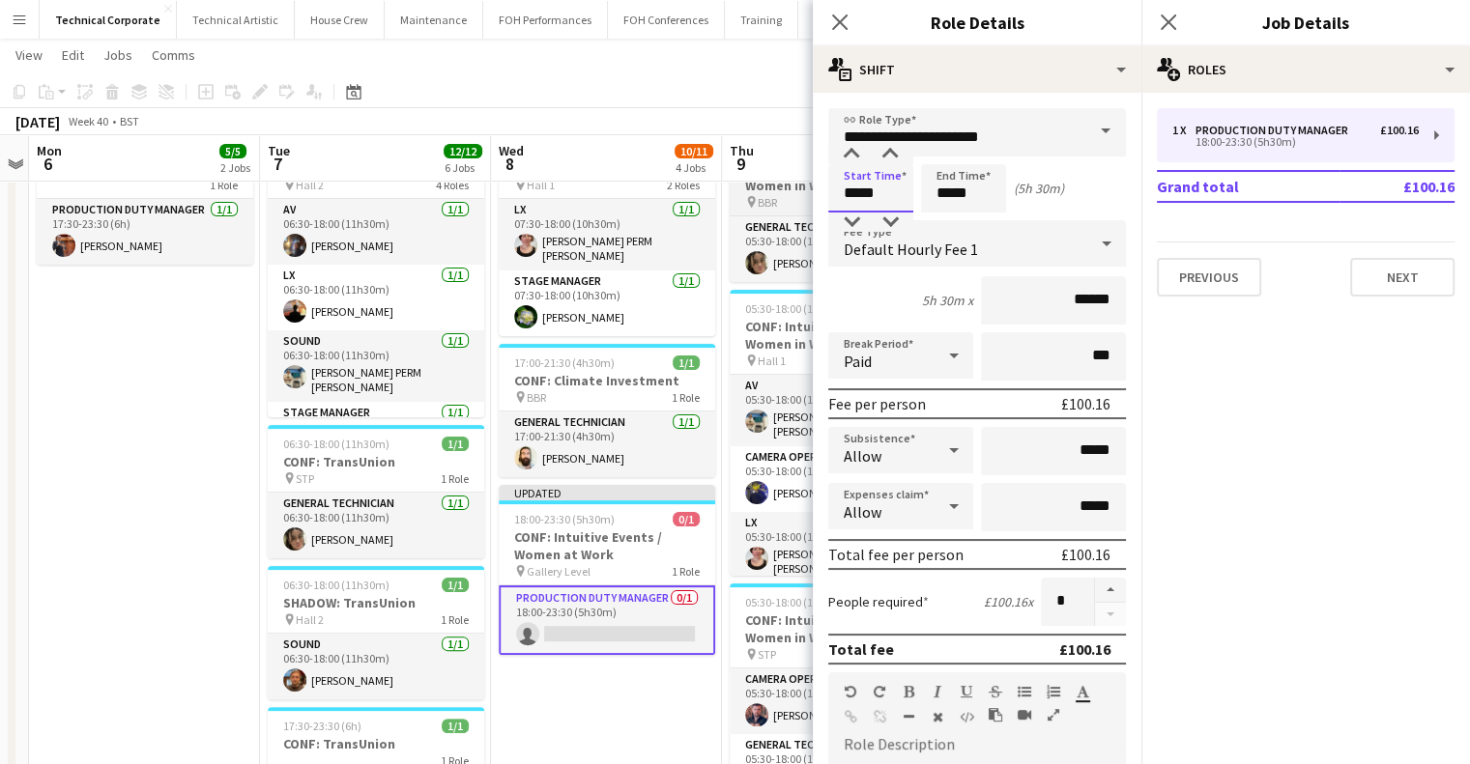
drag, startPoint x: 884, startPoint y: 193, endPoint x: 737, endPoint y: 198, distance: 146.9
click at [739, 196] on body "Menu Boards Boards Boards All jobs Status Workforce Workforce My Workforce Recr…" at bounding box center [735, 345] width 1470 height 1463
type input "*****"
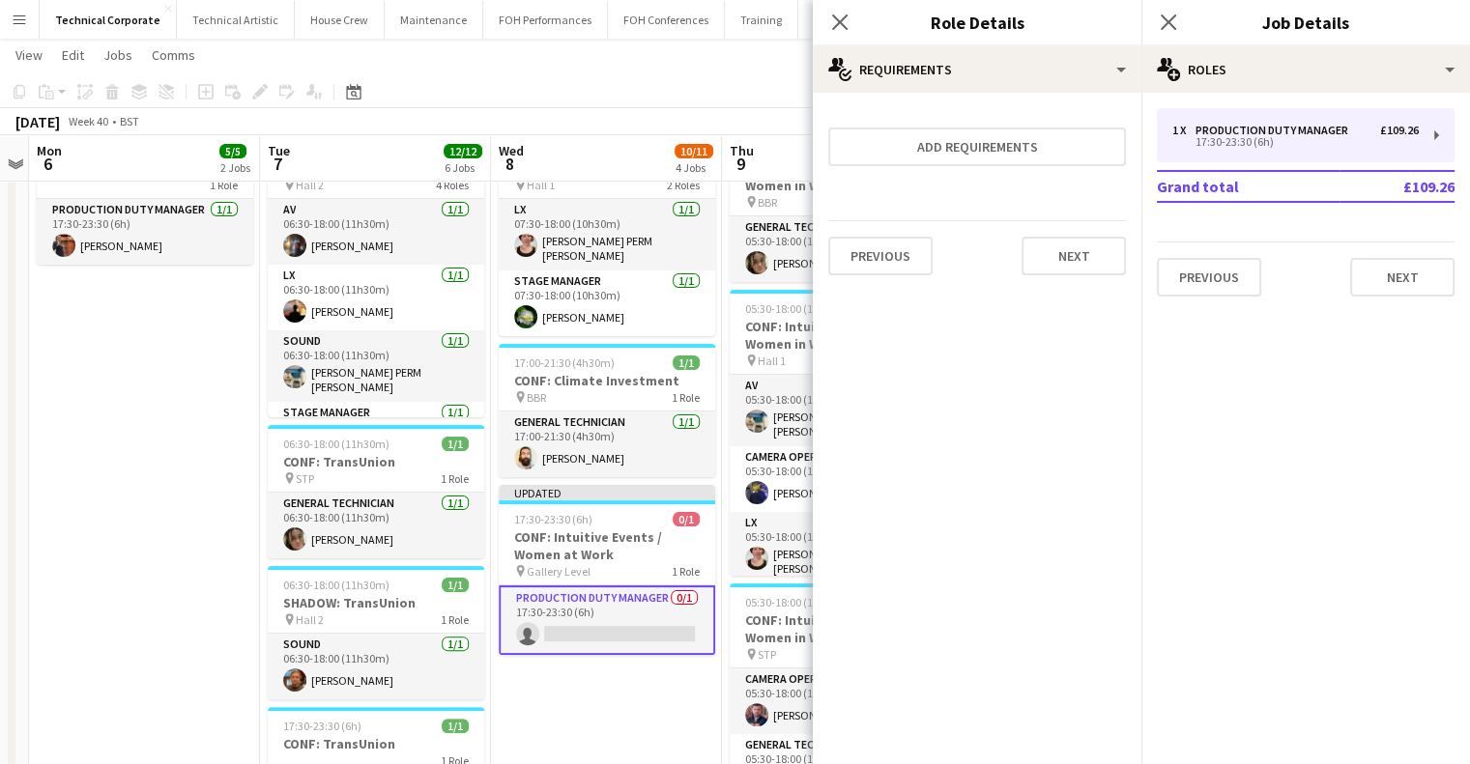
click at [635, 717] on app-date-cell "05:30-18:00 (12h30m) 7/7 CONF: Climate Investment pin Hall 2 7 Roles AV [DATE] …" at bounding box center [606, 437] width 231 height 1214
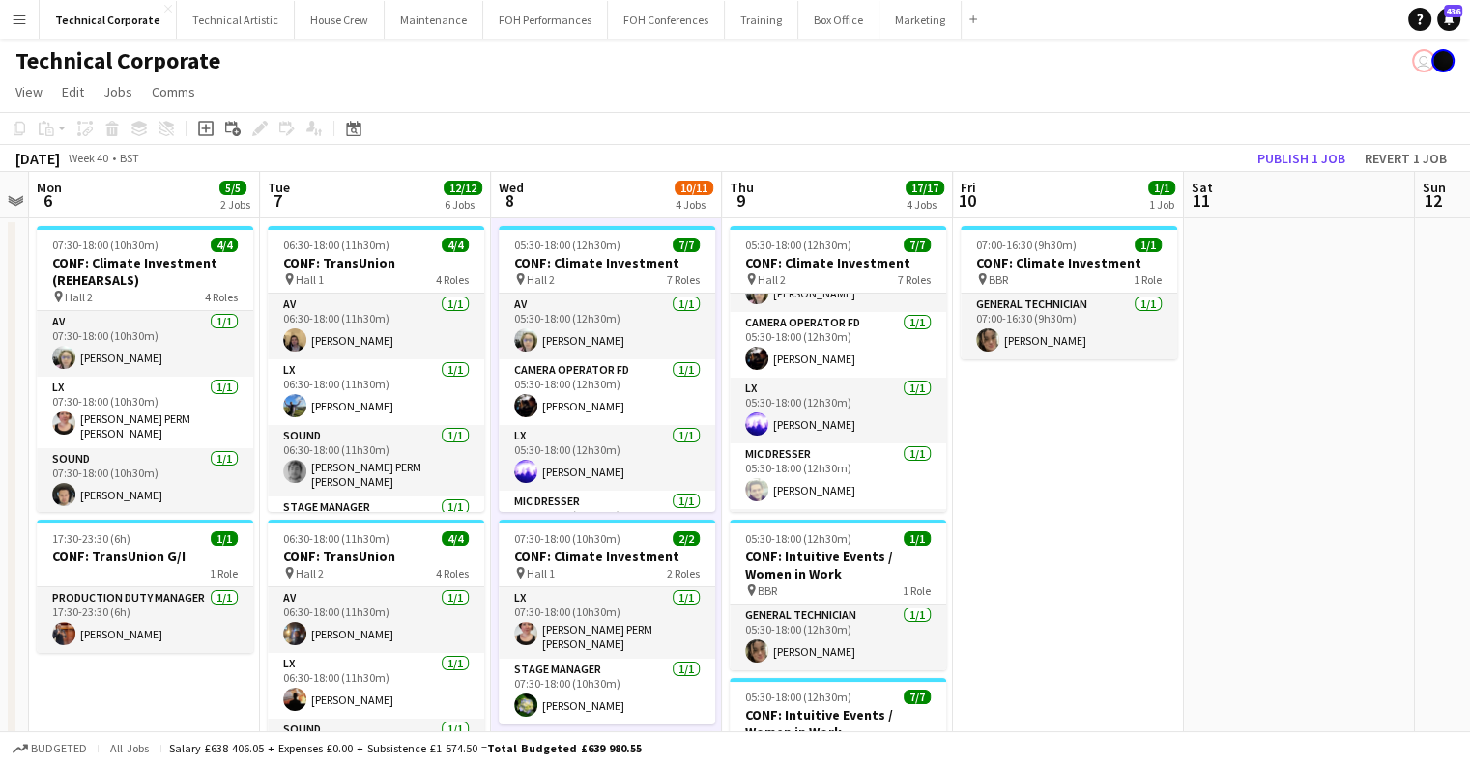
scroll to position [0, 0]
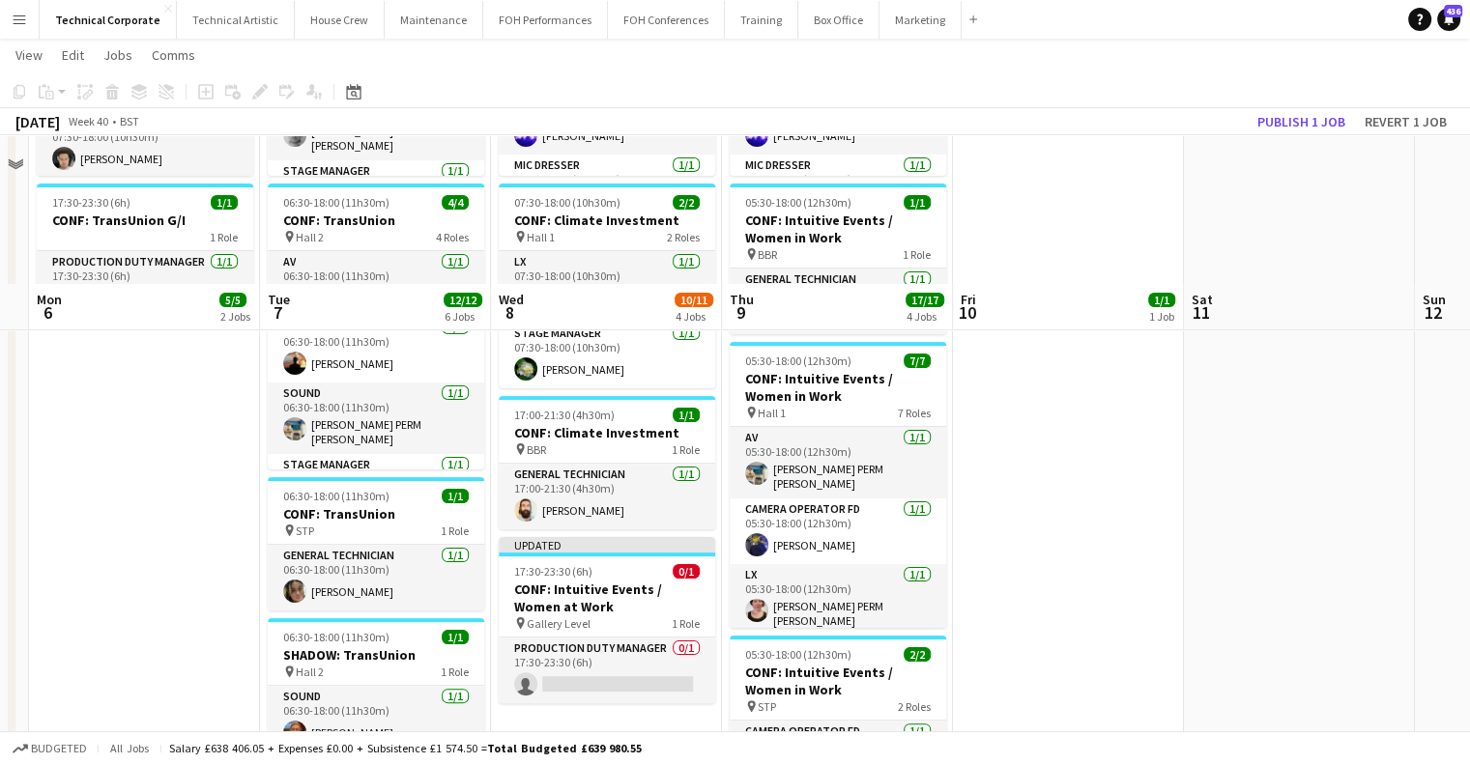
scroll to position [483, 0]
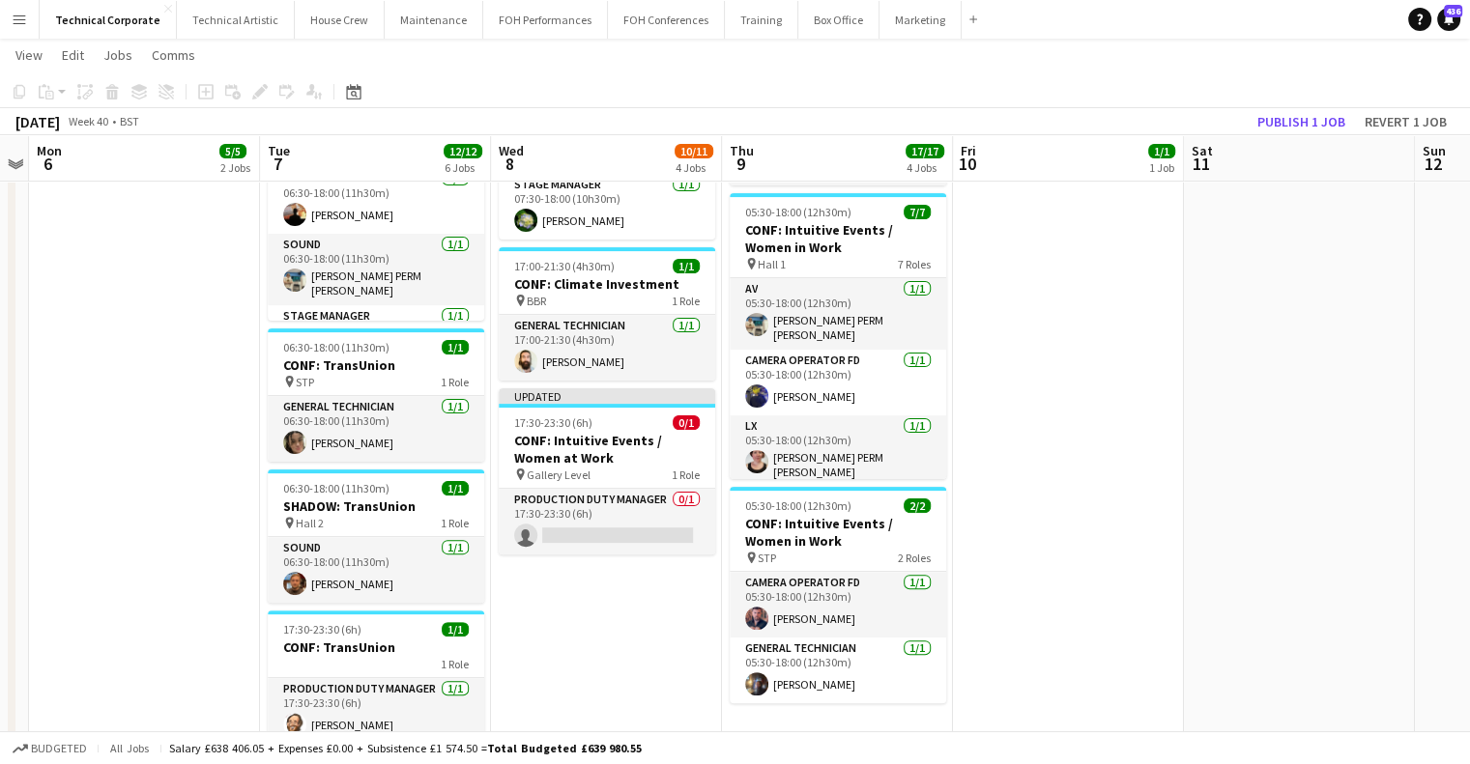
click at [586, 577] on app-date-cell "05:30-18:00 (12h30m) 7/7 CONF: Climate Investment pin Hall 2 7 Roles AV [DATE] …" at bounding box center [606, 340] width 231 height 1214
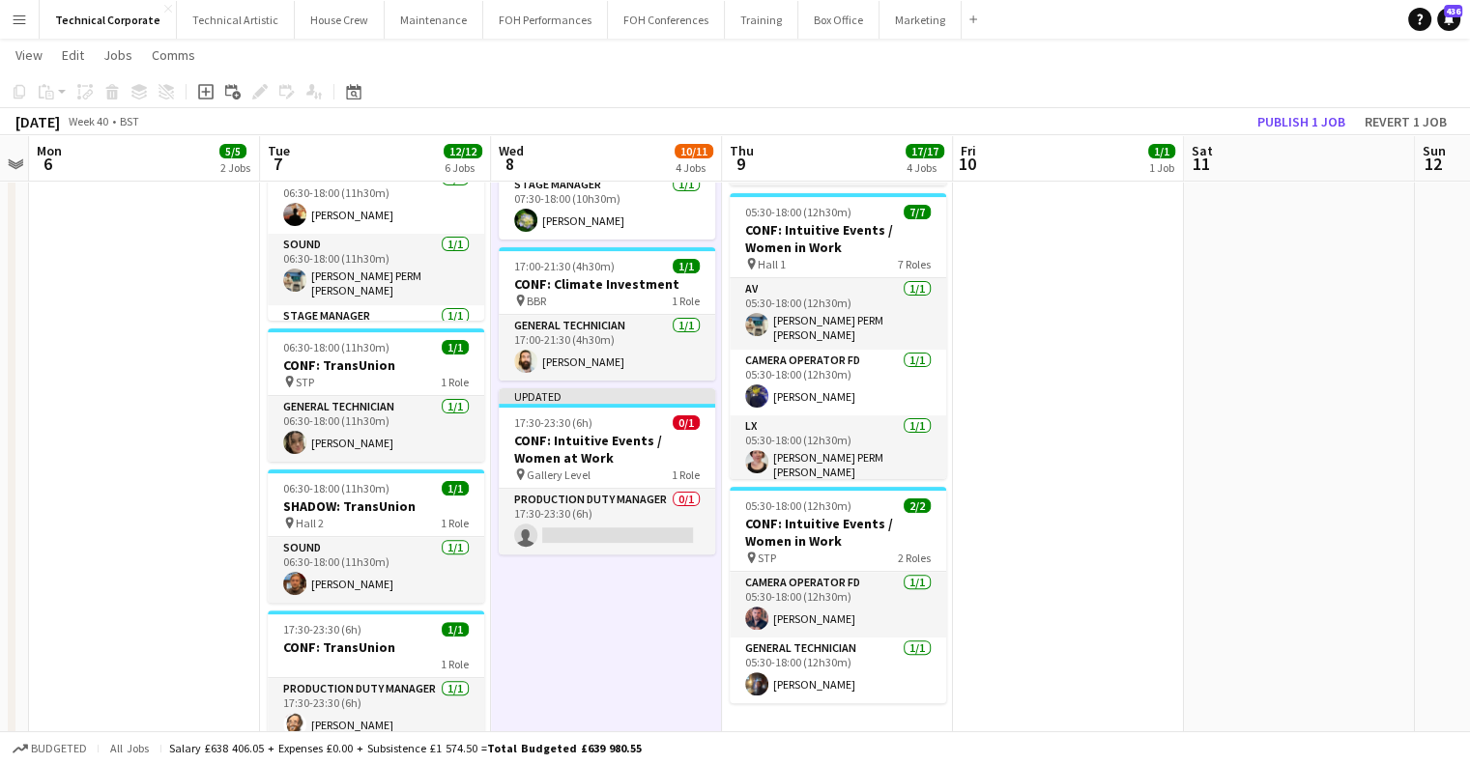
click at [586, 577] on app-date-cell "05:30-18:00 (12h30m) 7/7 CONF: Climate Investment pin Hall 2 7 Roles AV [DATE] …" at bounding box center [606, 340] width 231 height 1214
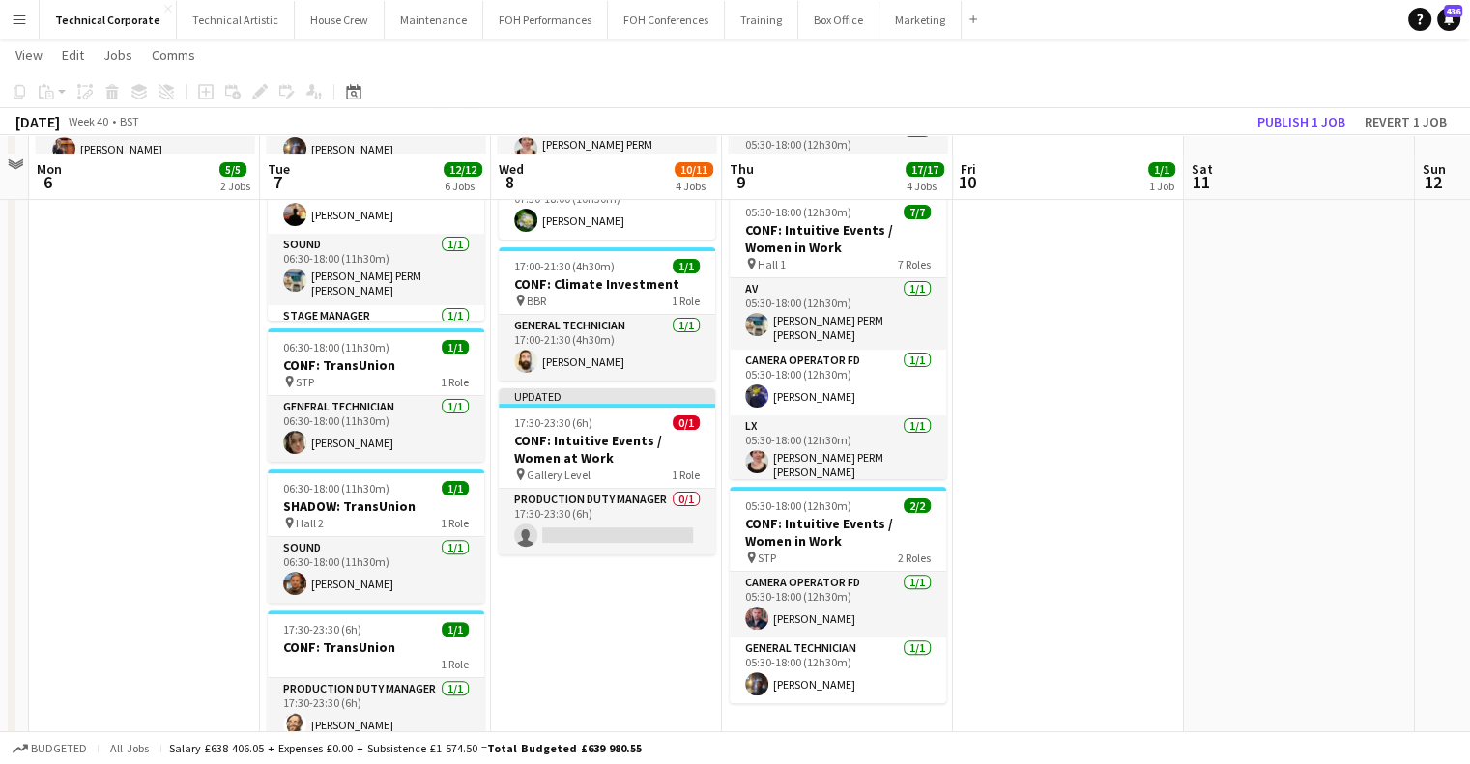
scroll to position [676, 0]
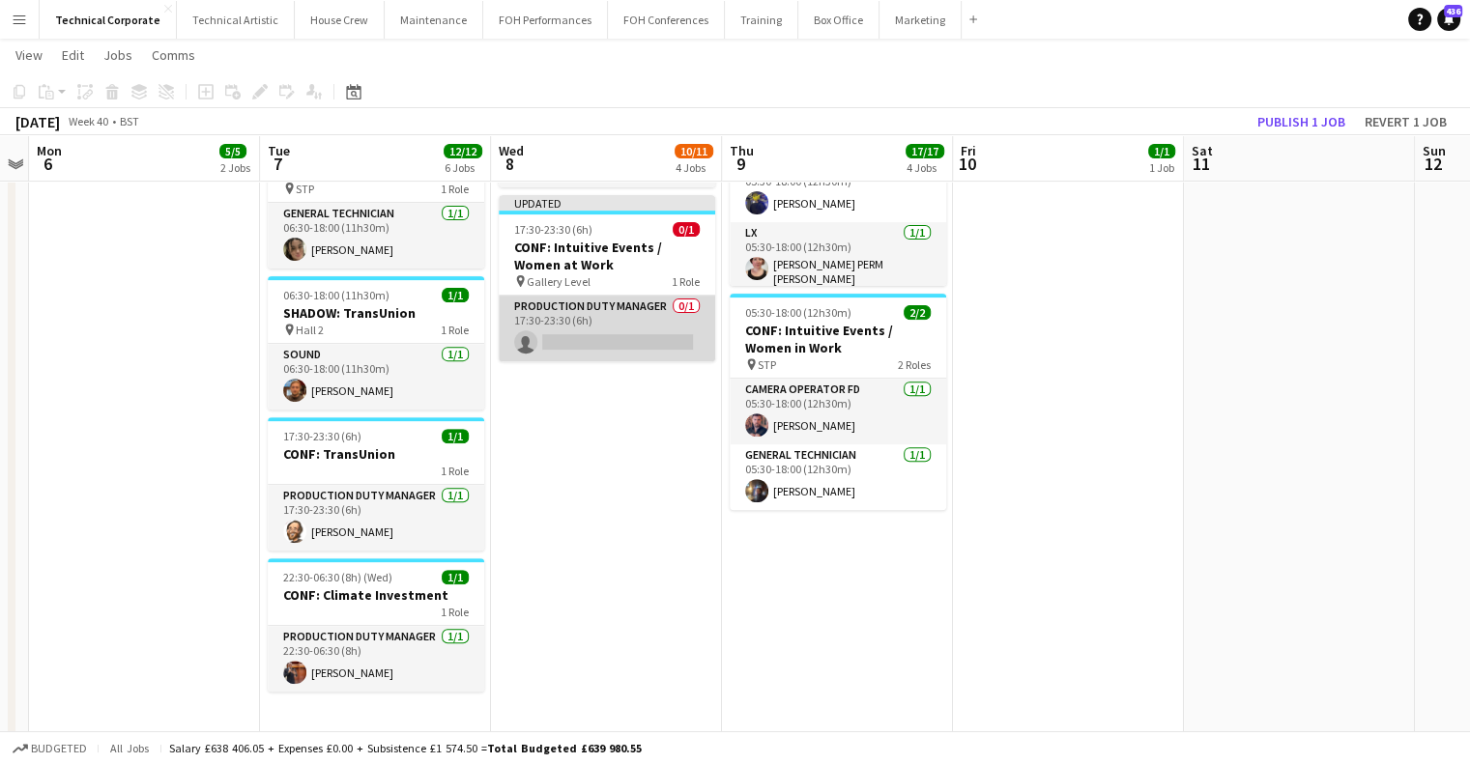
click at [572, 329] on app-card-role "Production Duty Manager 0/1 17:30-23:30 (6h) single-neutral-actions" at bounding box center [607, 329] width 216 height 66
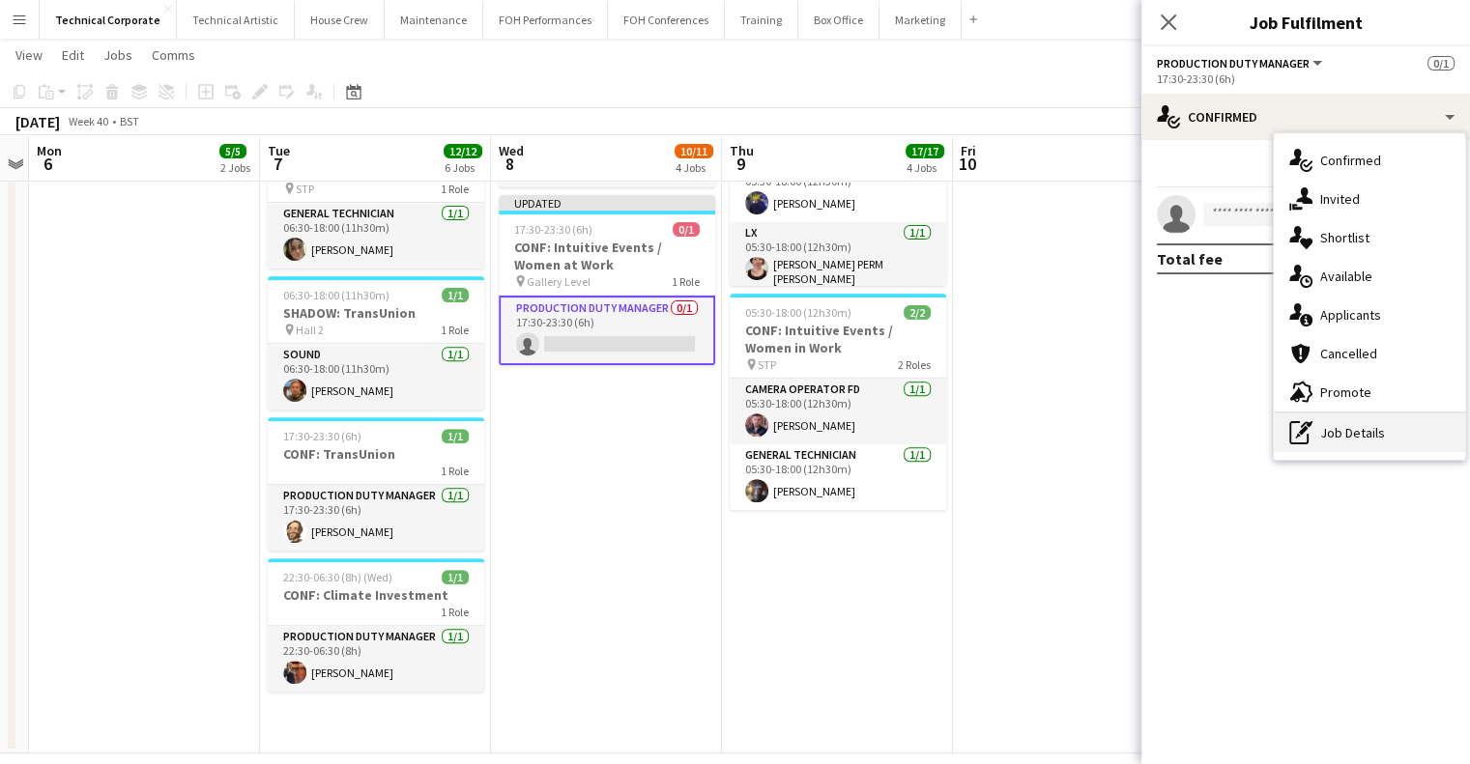
click at [1366, 437] on div "pen-write Job Details" at bounding box center [1368, 433] width 191 height 39
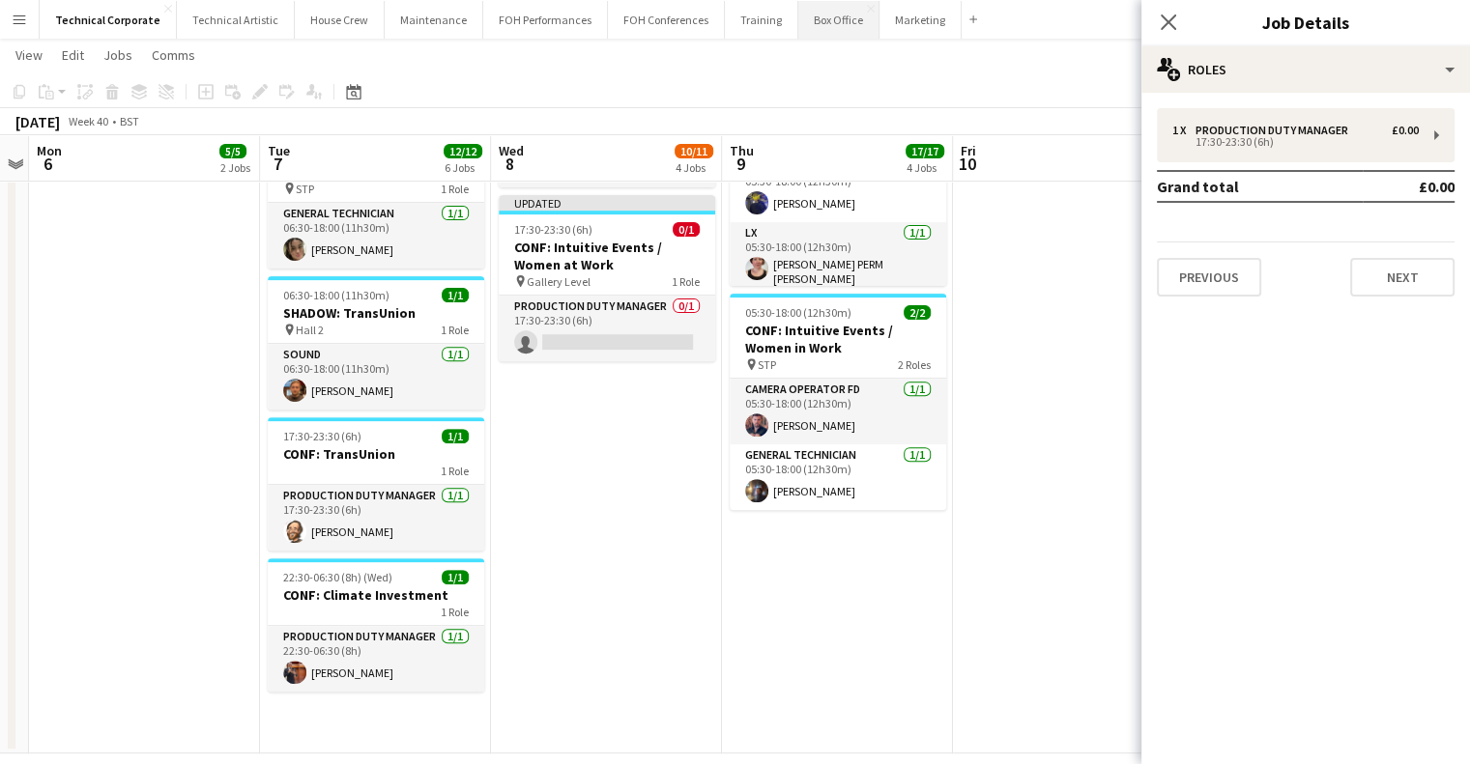
scroll to position [0, 0]
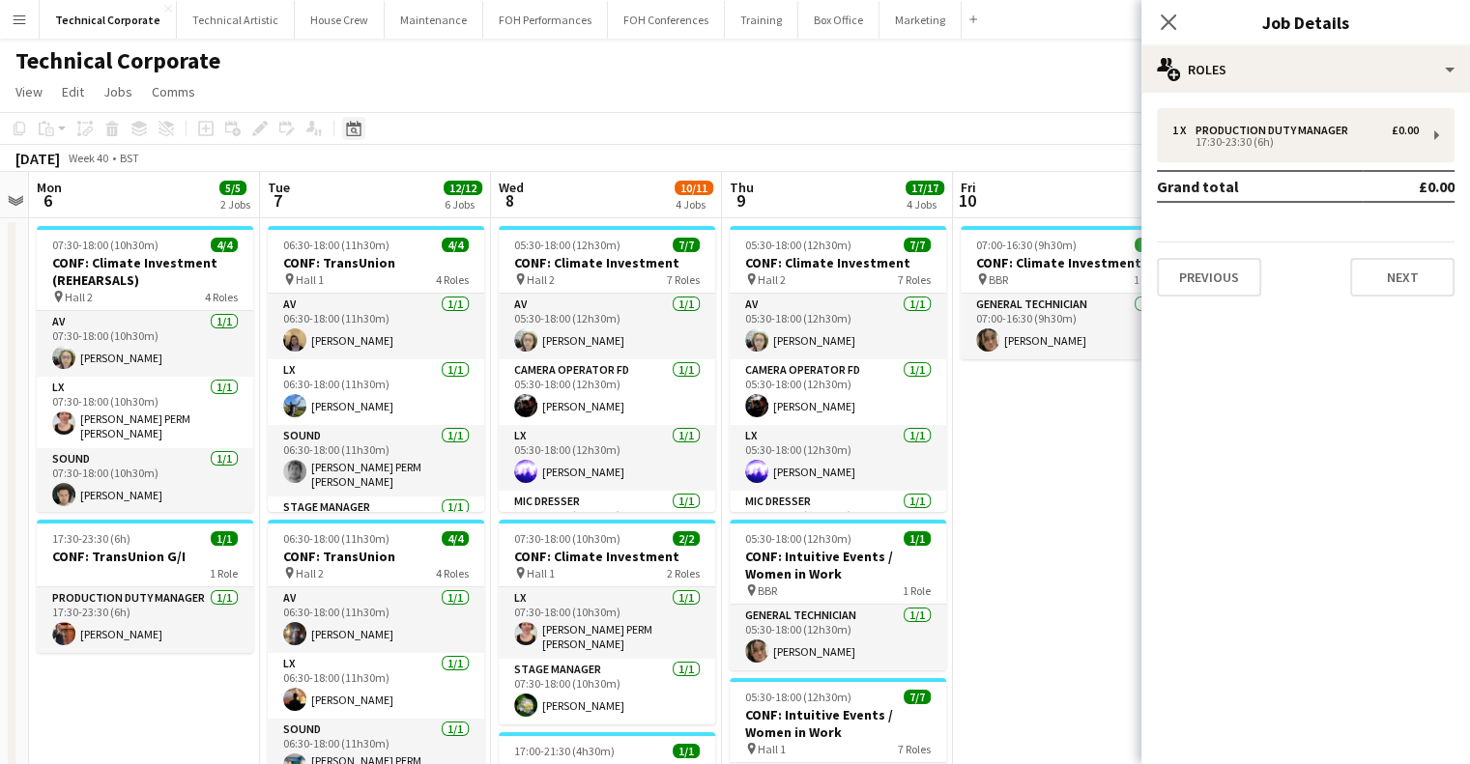
click at [346, 134] on div "Date picker" at bounding box center [353, 128] width 23 height 23
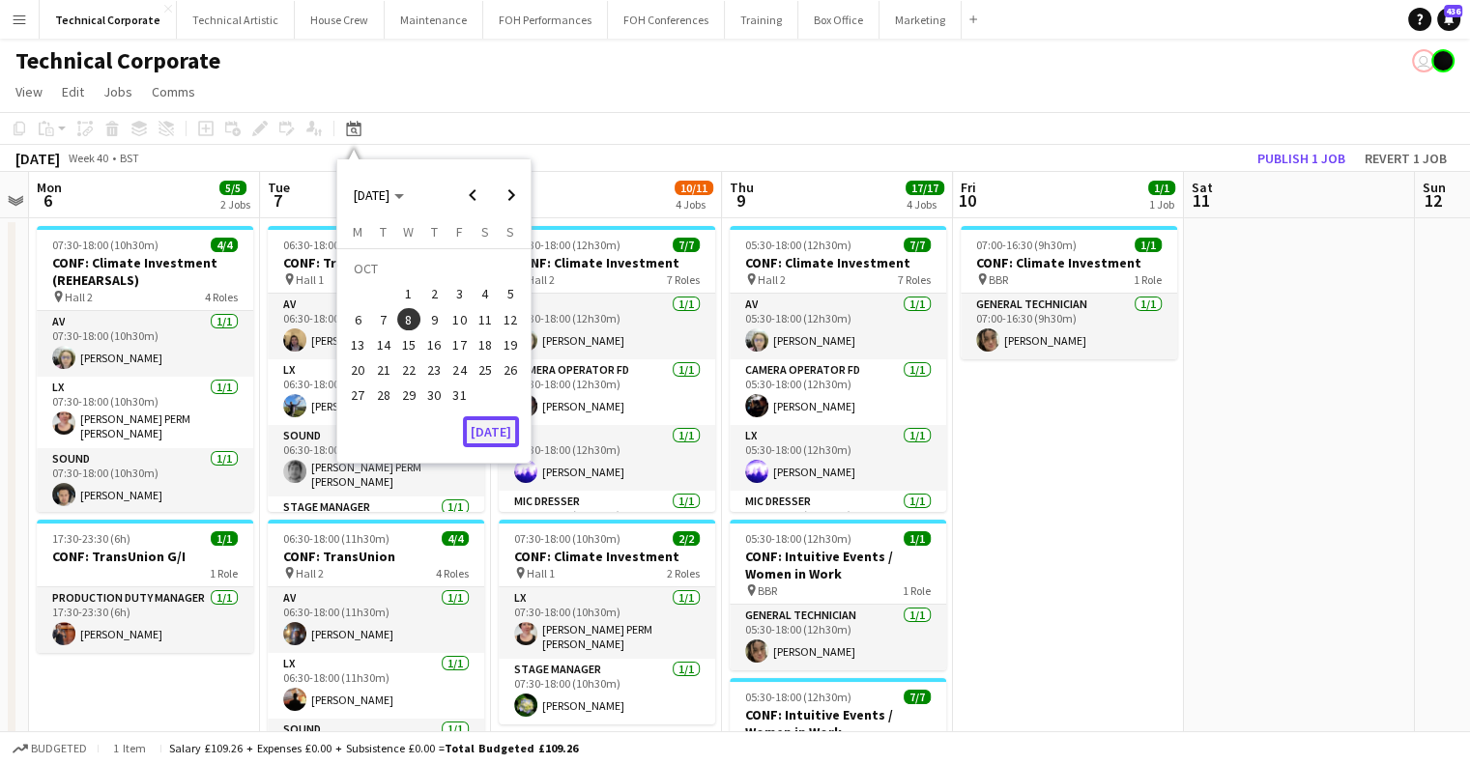
click at [504, 421] on button "[DATE]" at bounding box center [491, 431] width 56 height 31
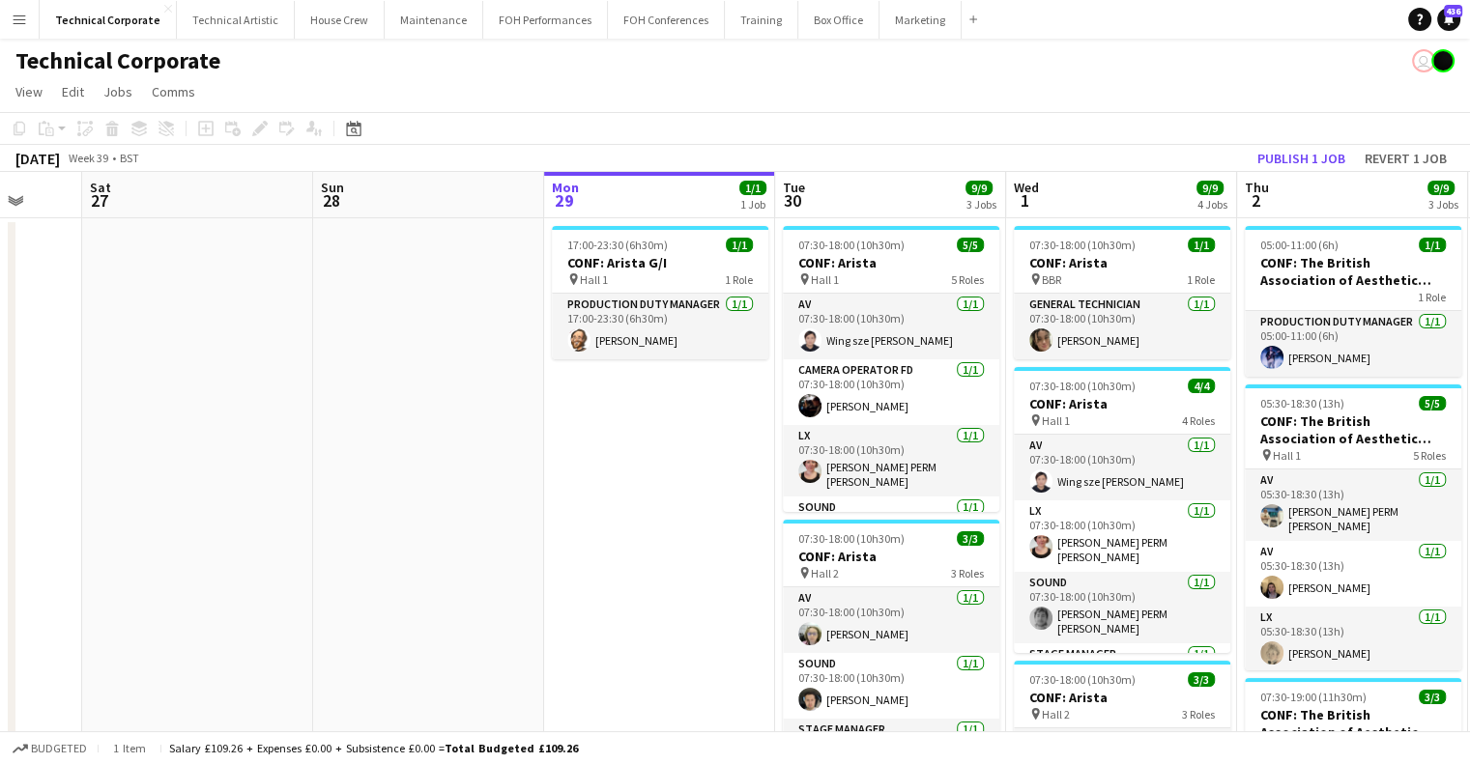
scroll to position [0, 618]
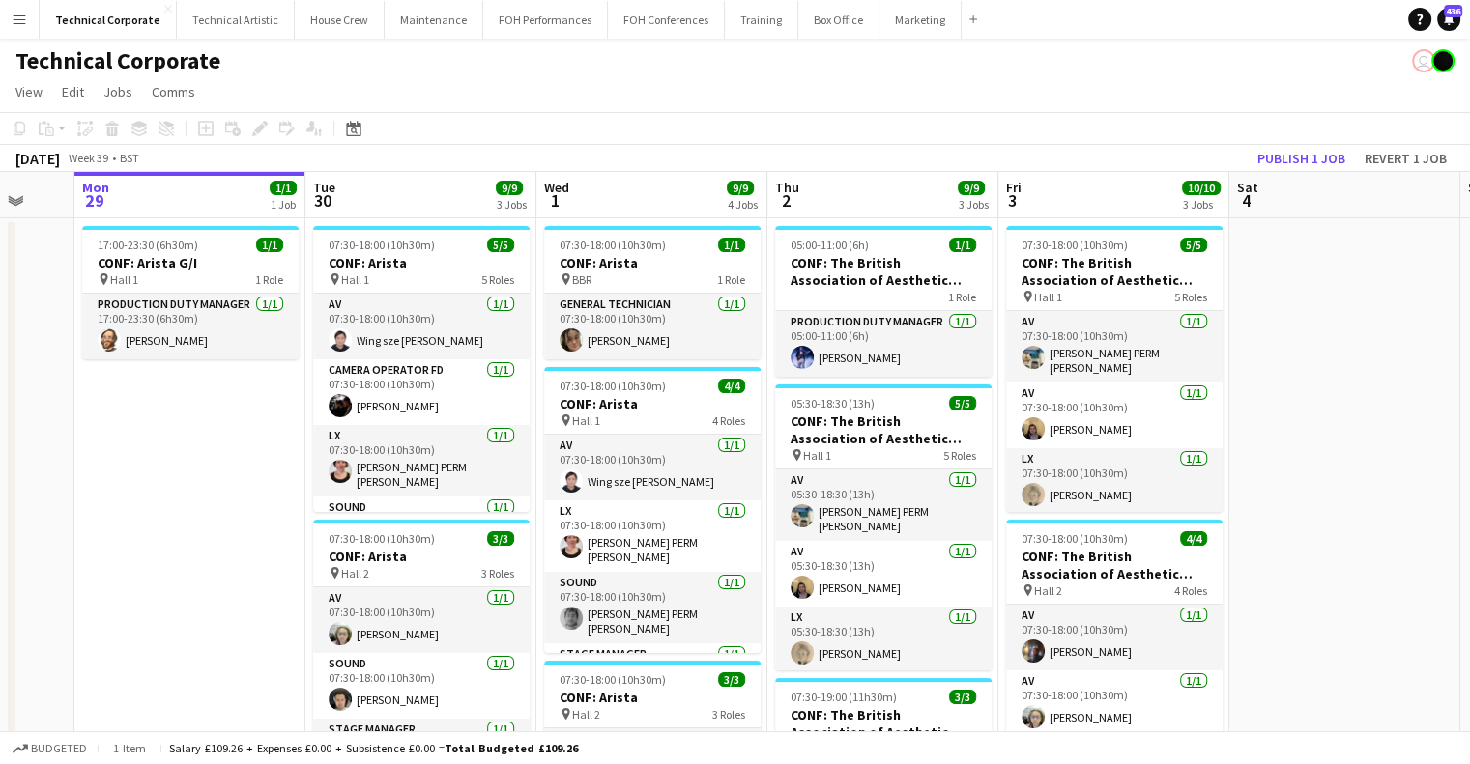
drag, startPoint x: 959, startPoint y: 501, endPoint x: 616, endPoint y: 530, distance: 344.2
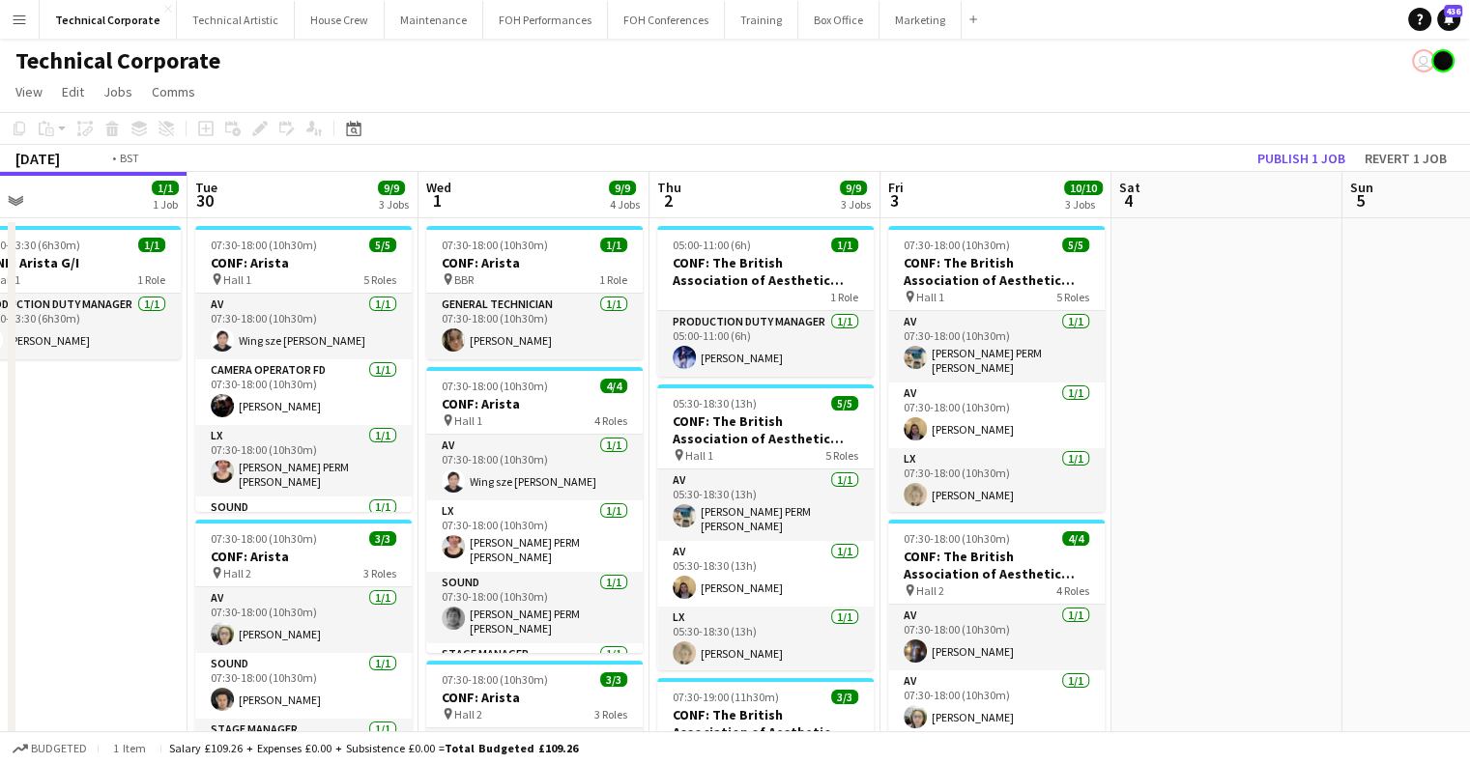
drag, startPoint x: 1143, startPoint y: 396, endPoint x: 911, endPoint y: 374, distance: 233.0
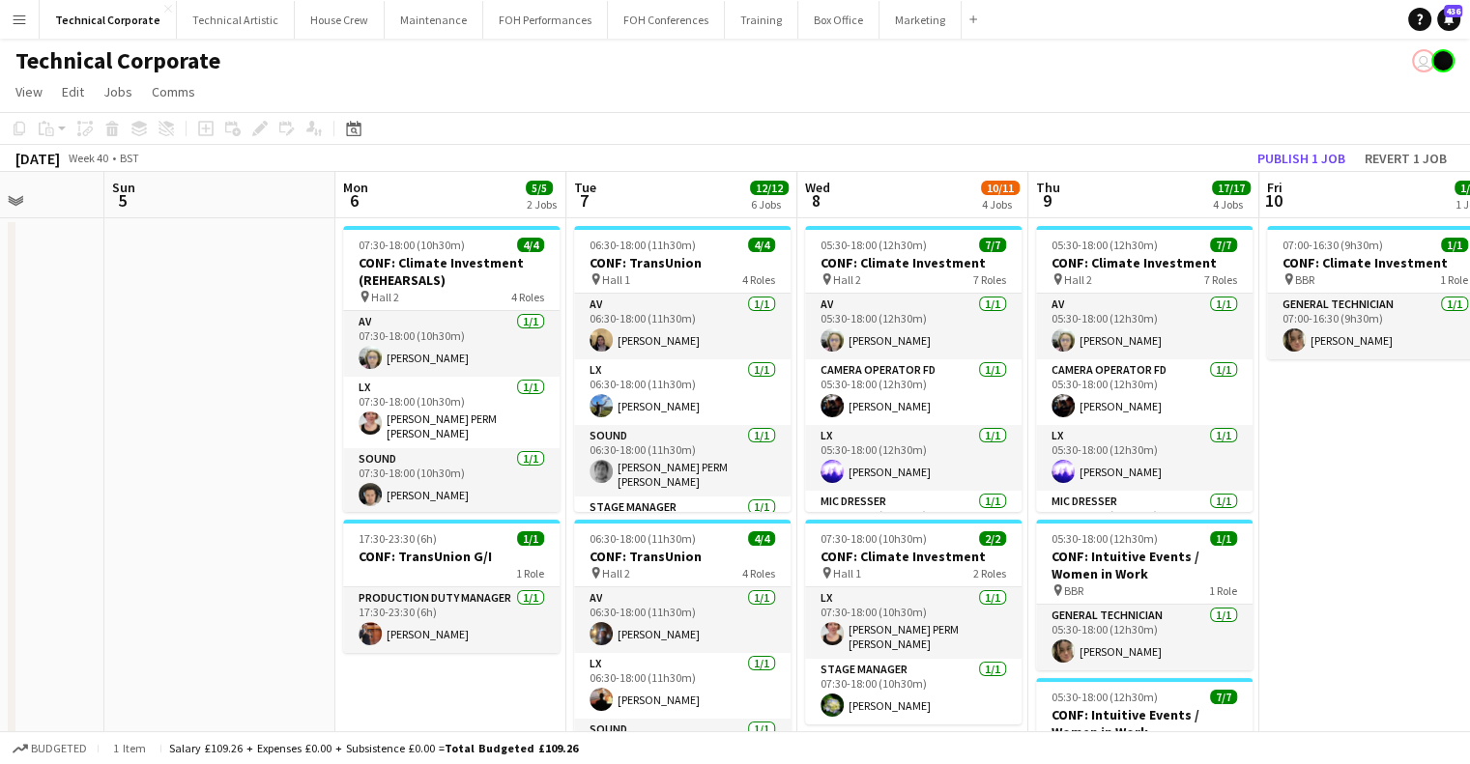
drag, startPoint x: 469, startPoint y: 454, endPoint x: 565, endPoint y: 446, distance: 96.9
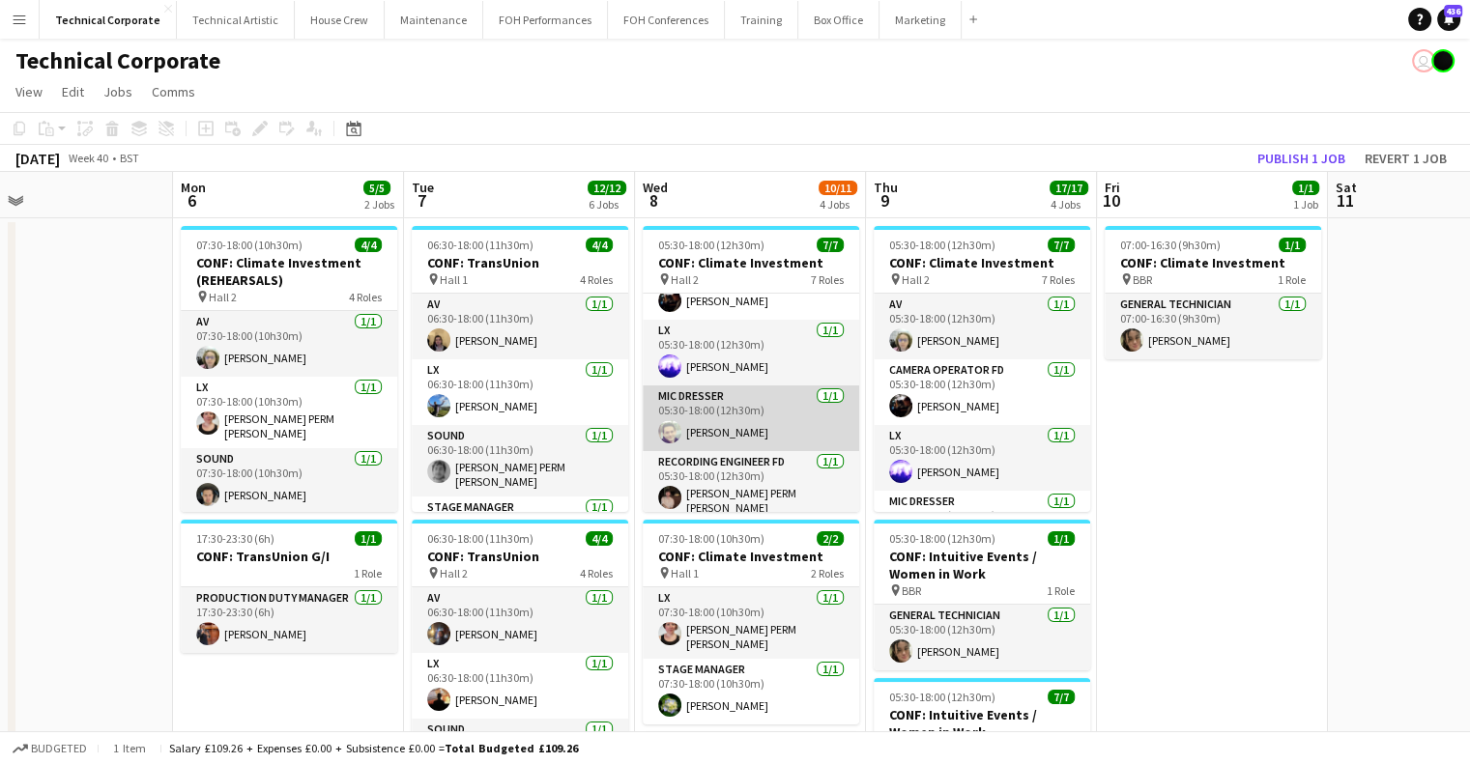
scroll to position [0, 0]
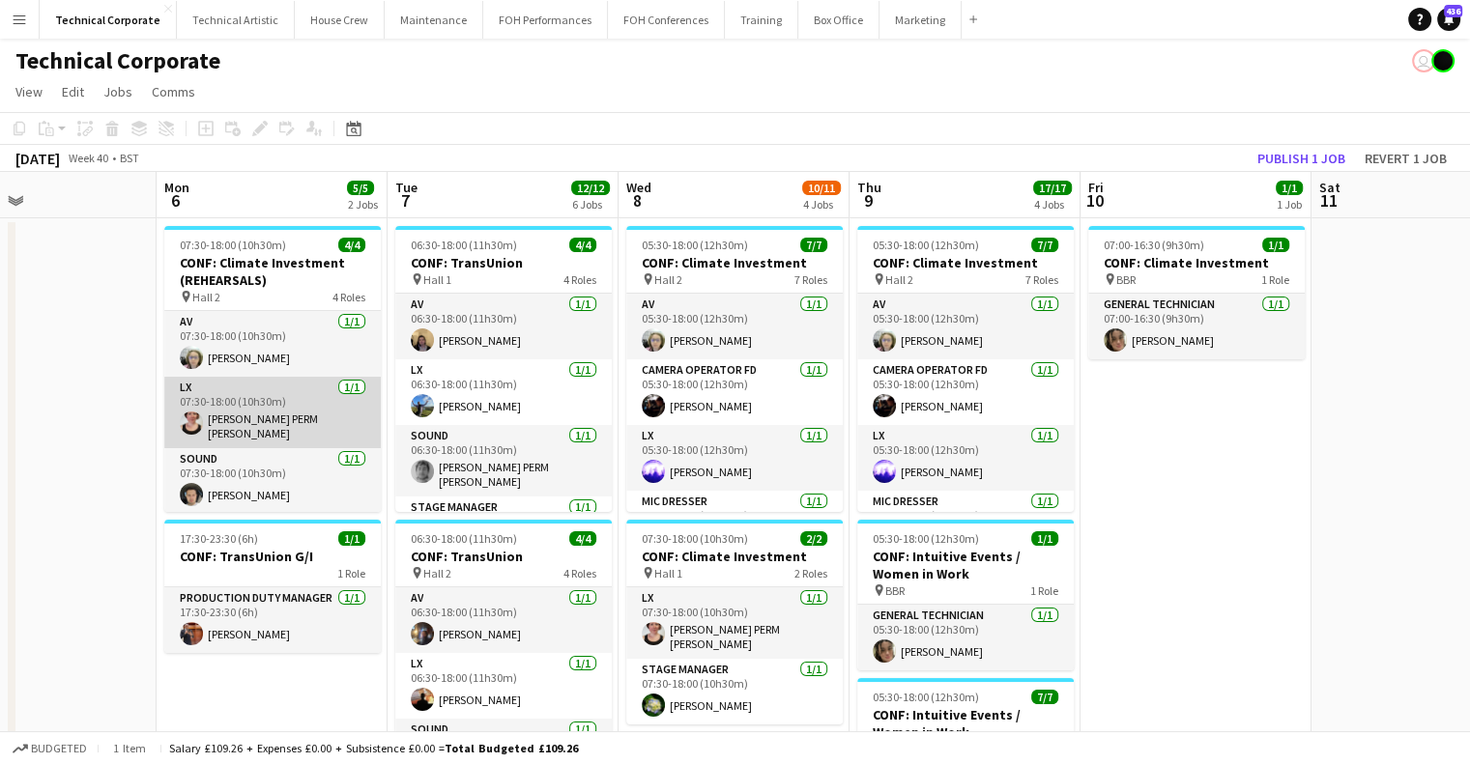
drag, startPoint x: 1170, startPoint y: 377, endPoint x: 1249, endPoint y: 394, distance: 81.1
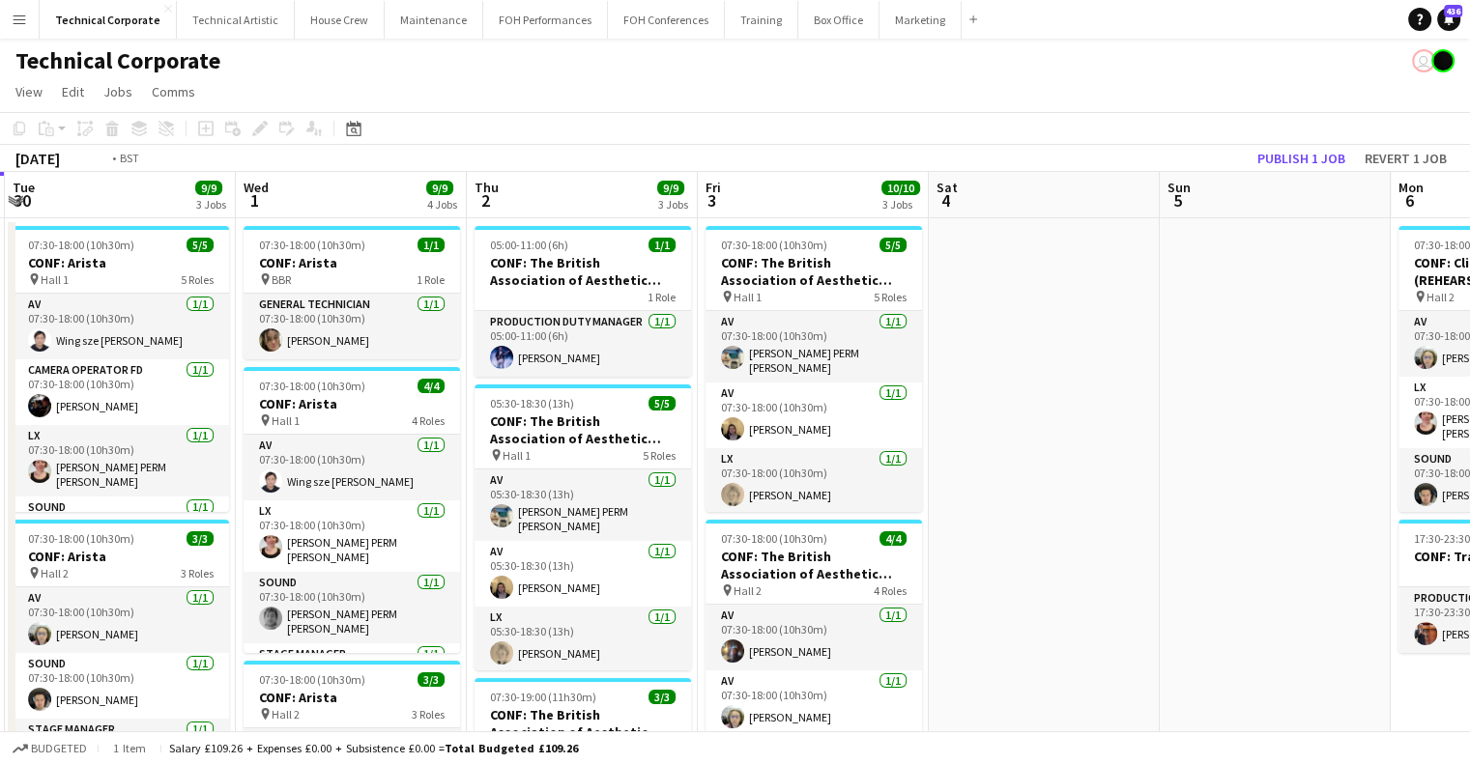
drag, startPoint x: 1043, startPoint y: 447, endPoint x: 1234, endPoint y: 479, distance: 194.0
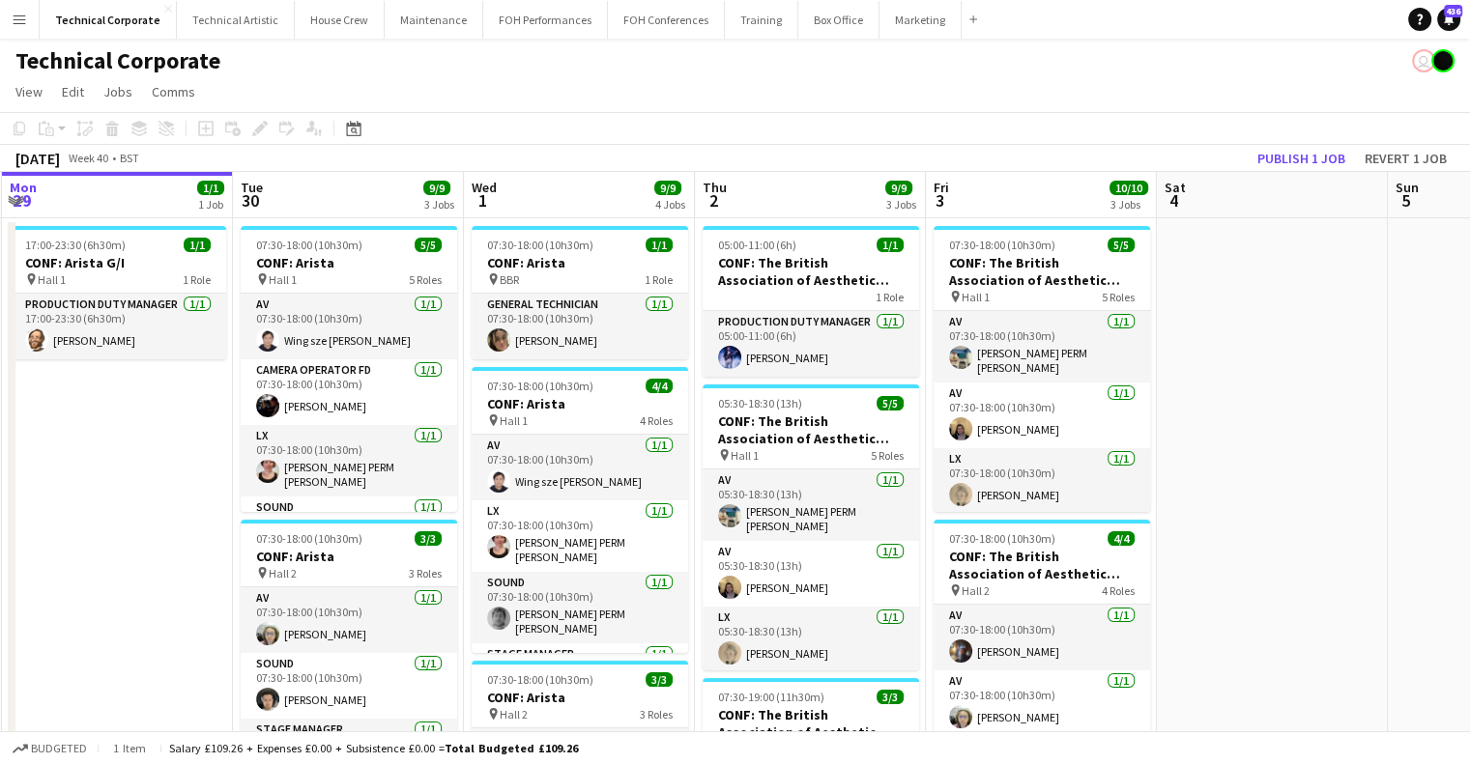
drag, startPoint x: 788, startPoint y: 448, endPoint x: 1018, endPoint y: 397, distance: 235.6
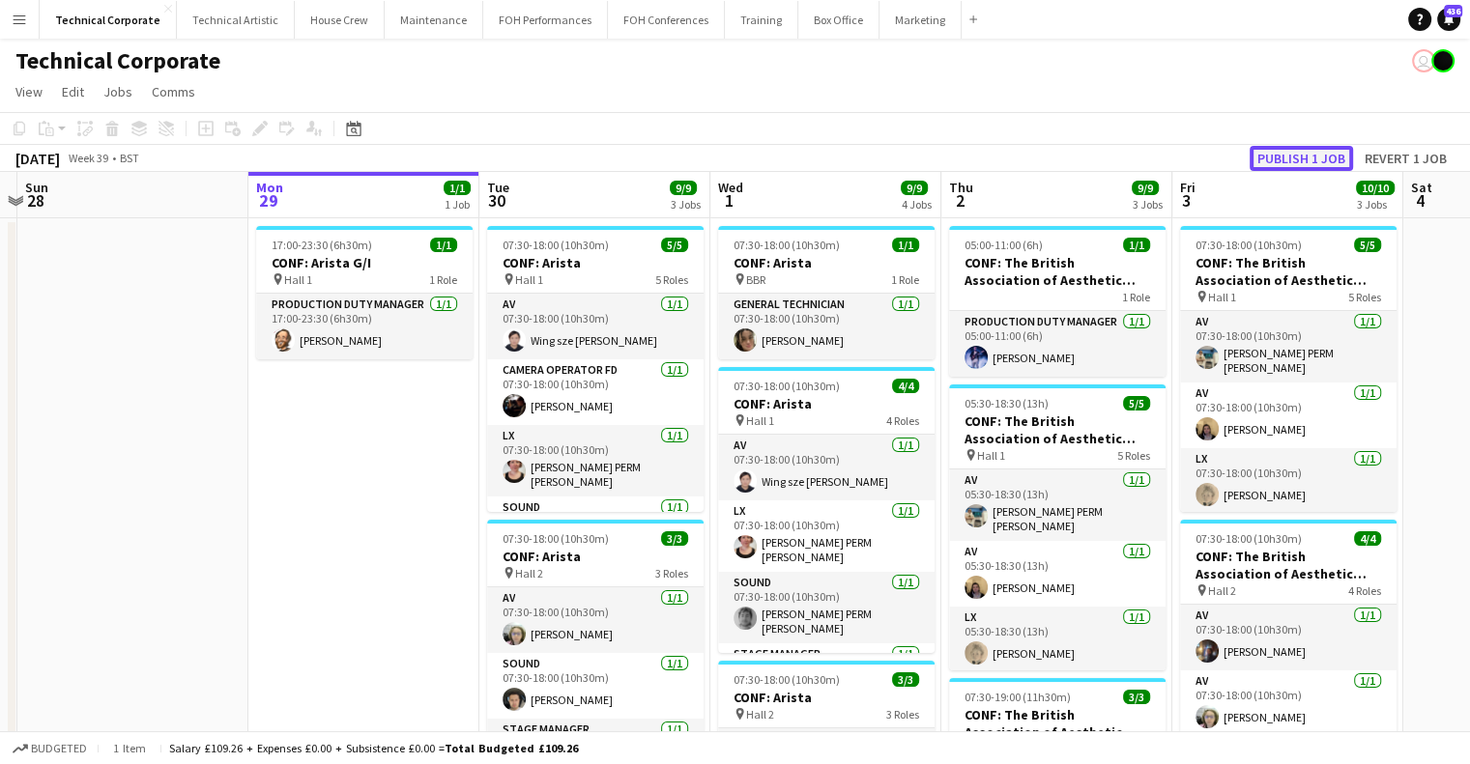
click at [1267, 154] on button "Publish 1 job" at bounding box center [1300, 158] width 103 height 25
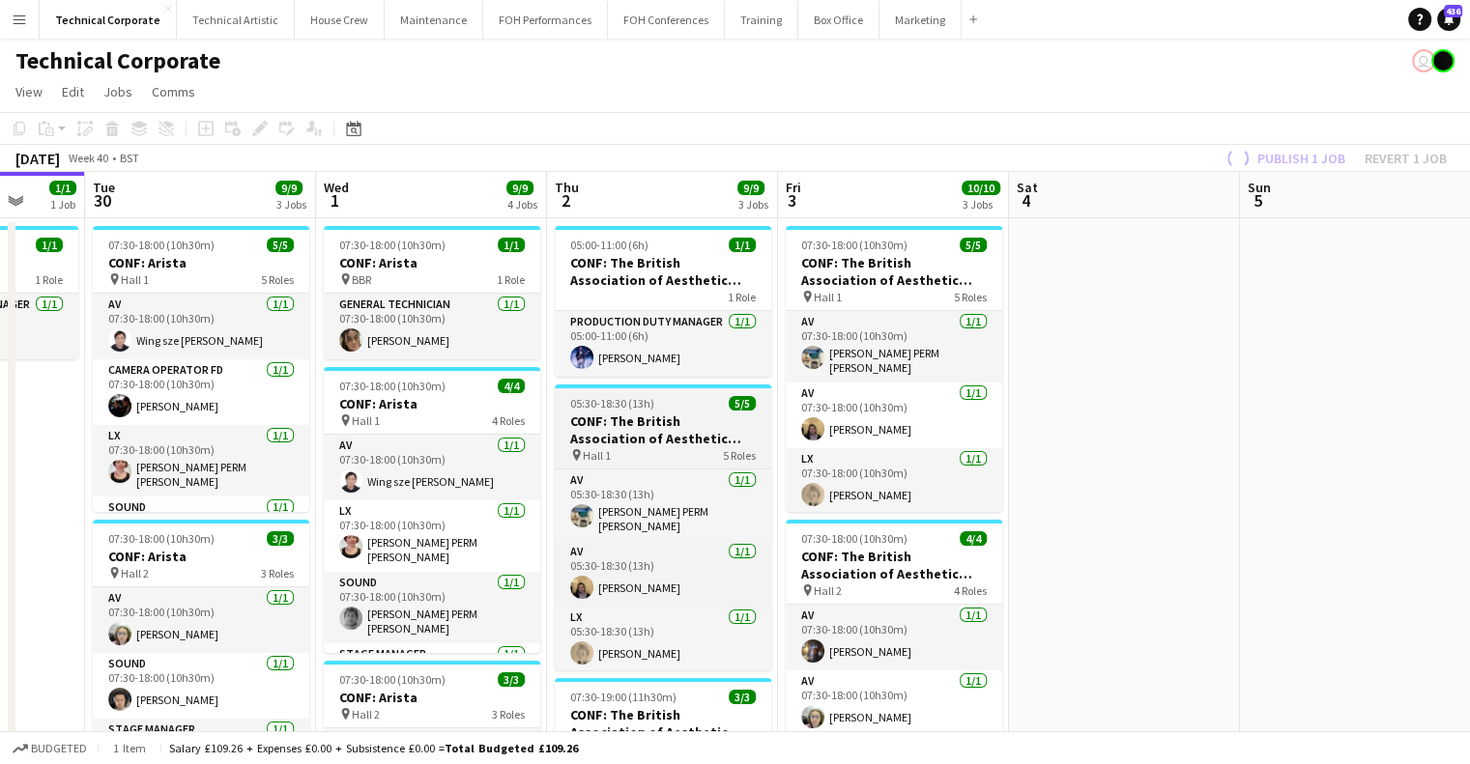
drag, startPoint x: 719, startPoint y: 471, endPoint x: 572, endPoint y: 449, distance: 148.4
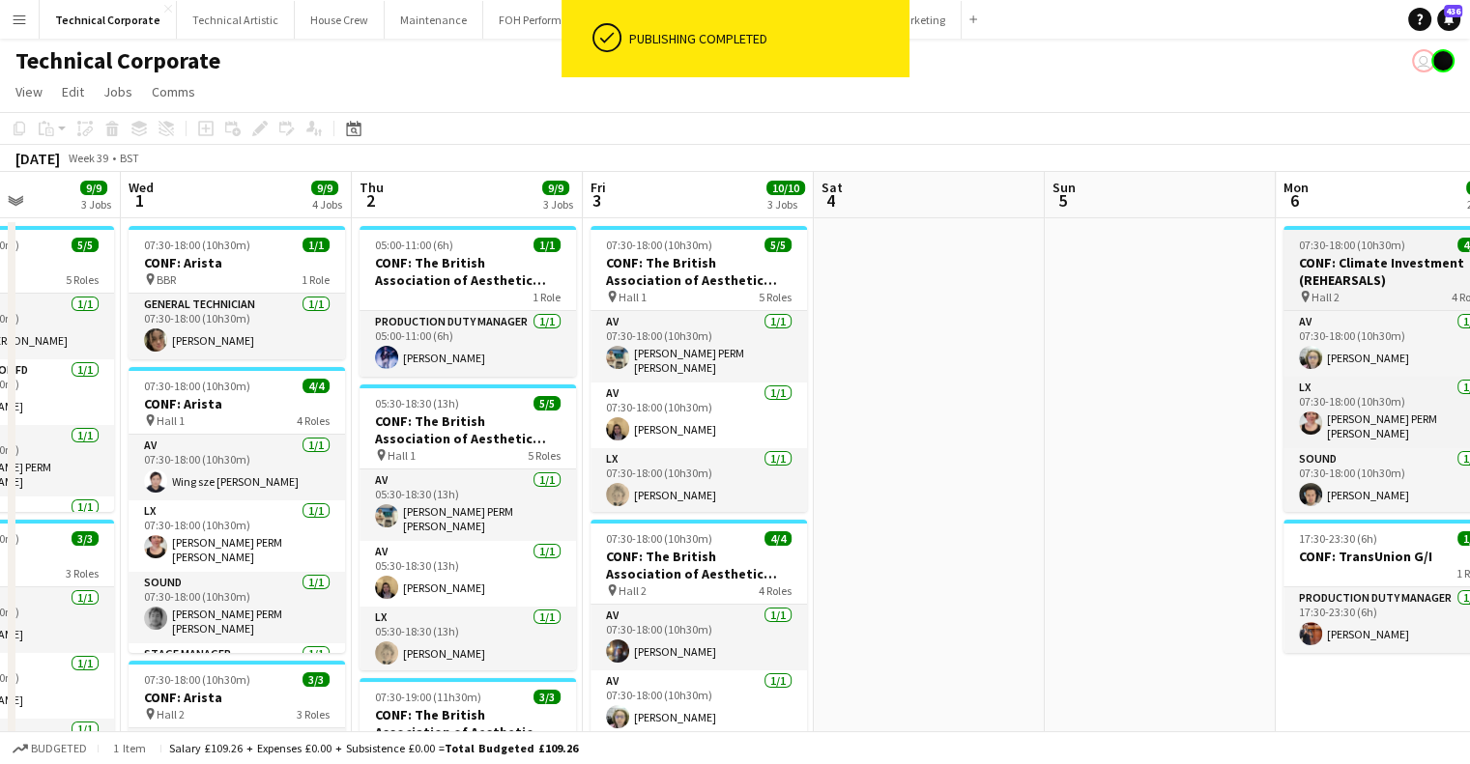
drag, startPoint x: 1130, startPoint y: 466, endPoint x: 777, endPoint y: 501, distance: 354.5
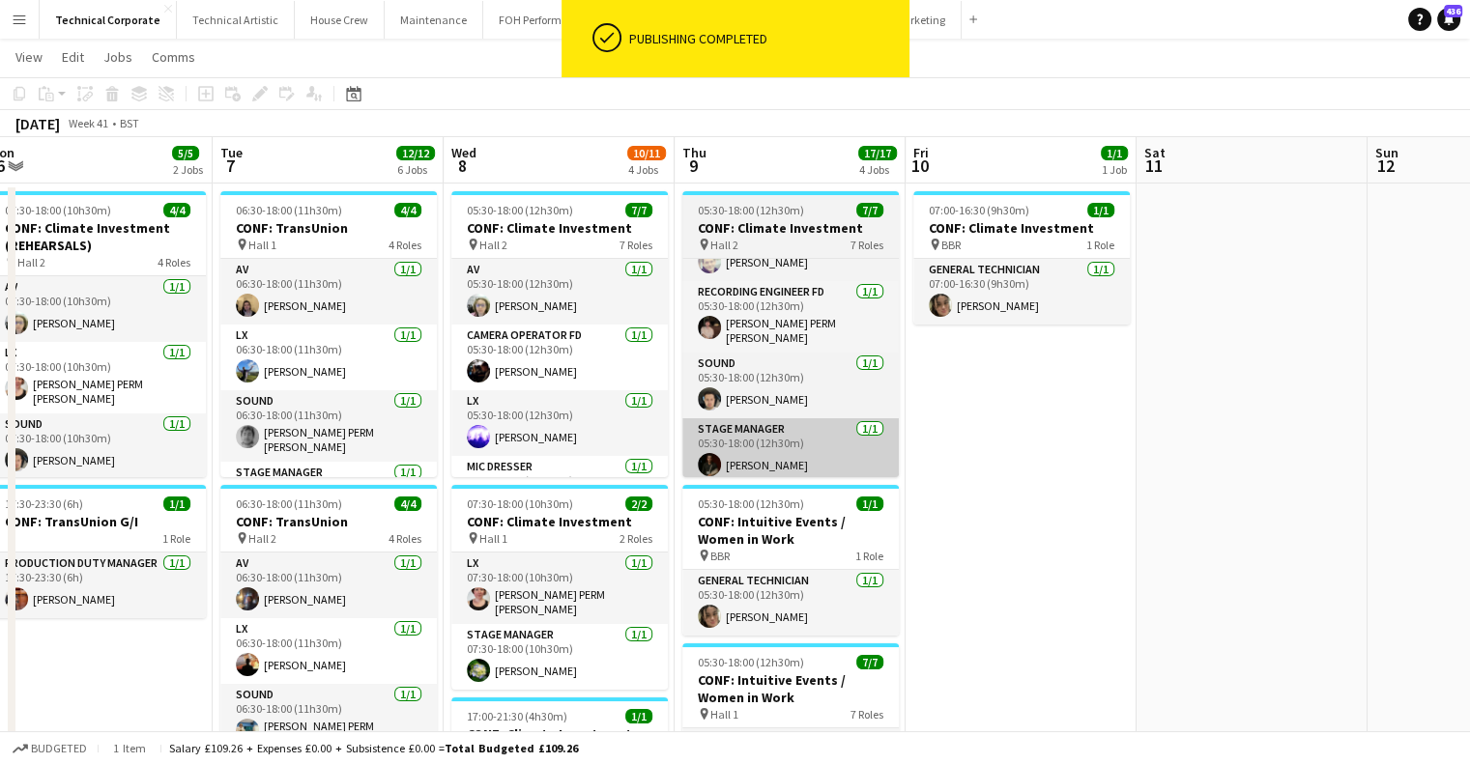
scroll to position [0, 0]
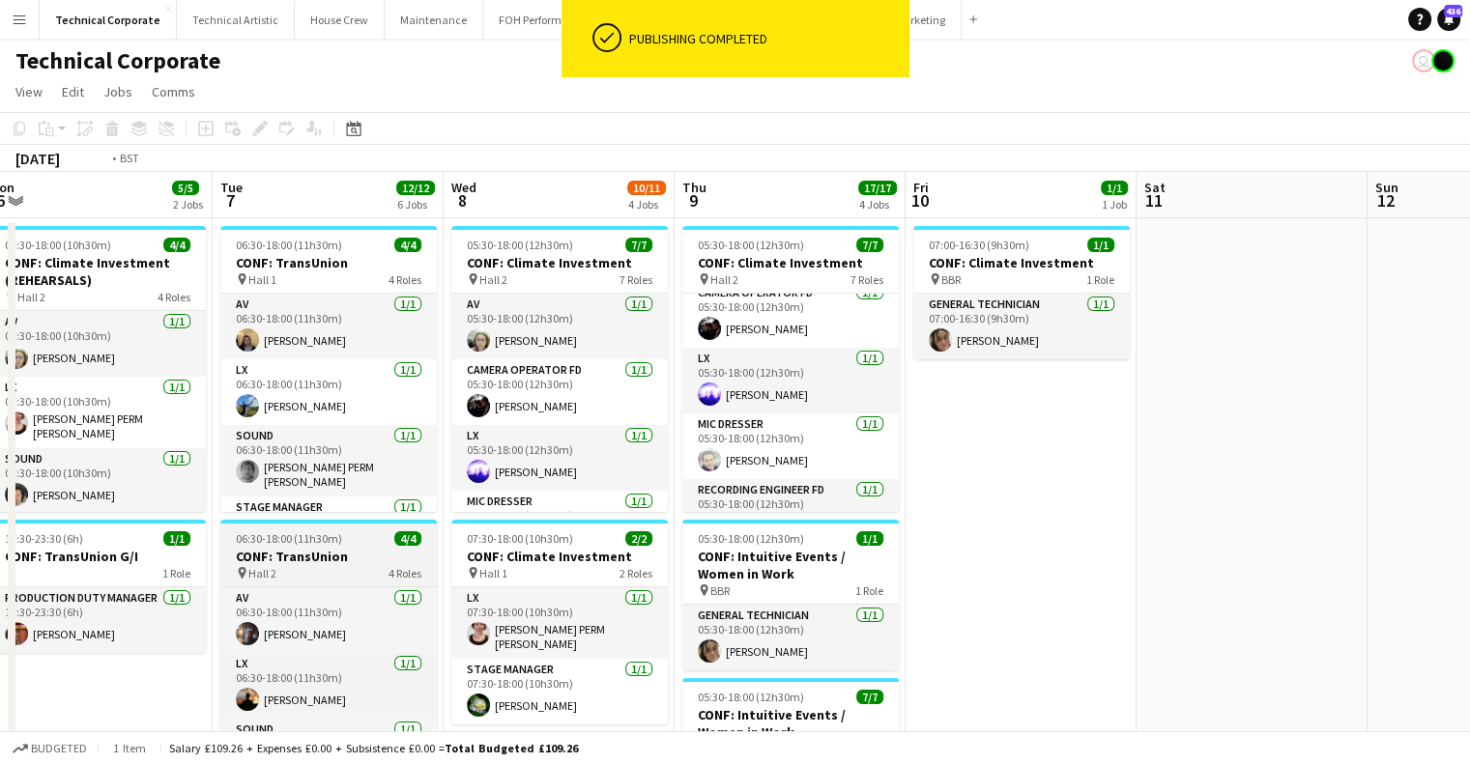
drag, startPoint x: 534, startPoint y: 444, endPoint x: 1054, endPoint y: 525, distance: 526.1
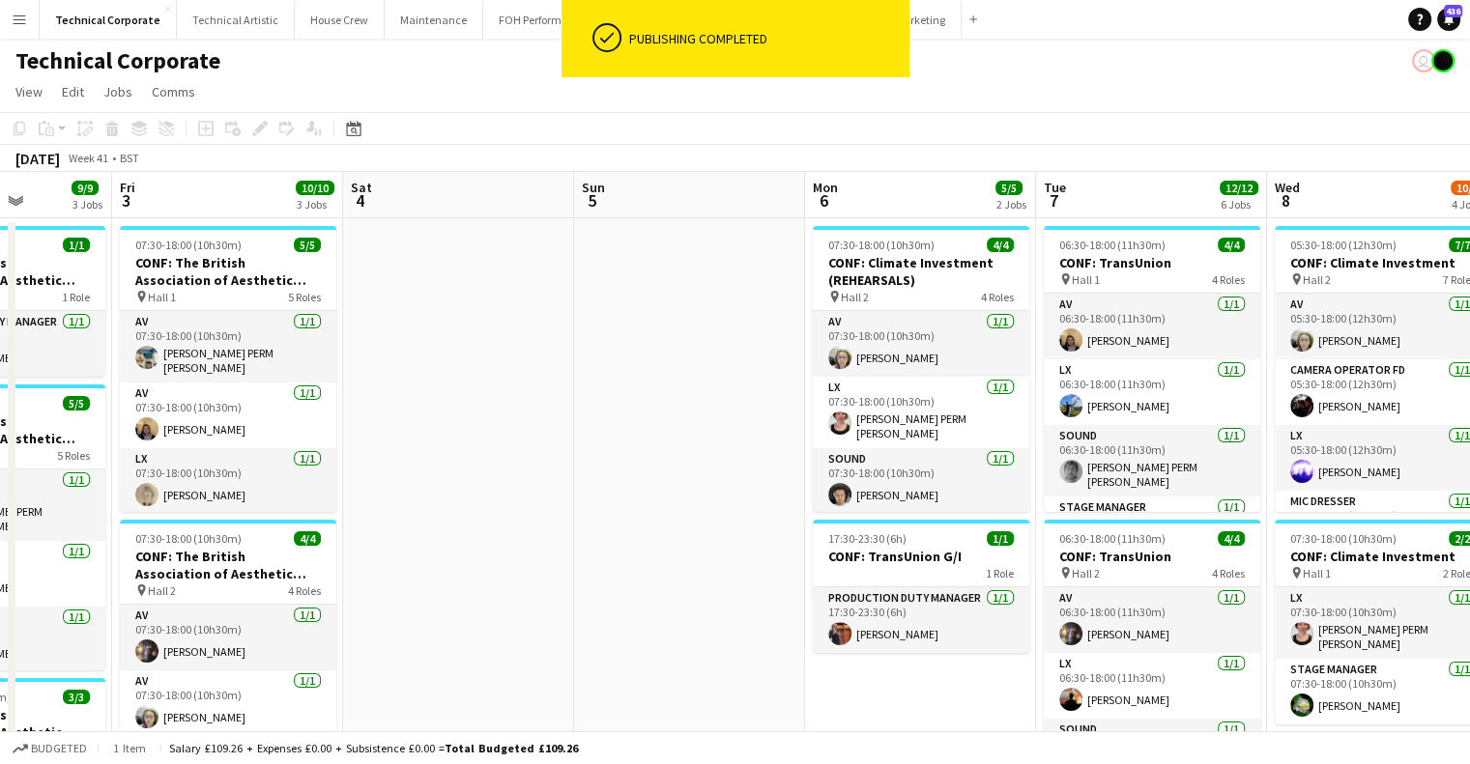
drag, startPoint x: 1314, startPoint y: 563, endPoint x: 1237, endPoint y: 616, distance: 93.8
click at [1470, 575] on html "ok-circled Publishing completed Menu Boards Boards Boards All jobs Status Workf…" at bounding box center [735, 732] width 1470 height 1465
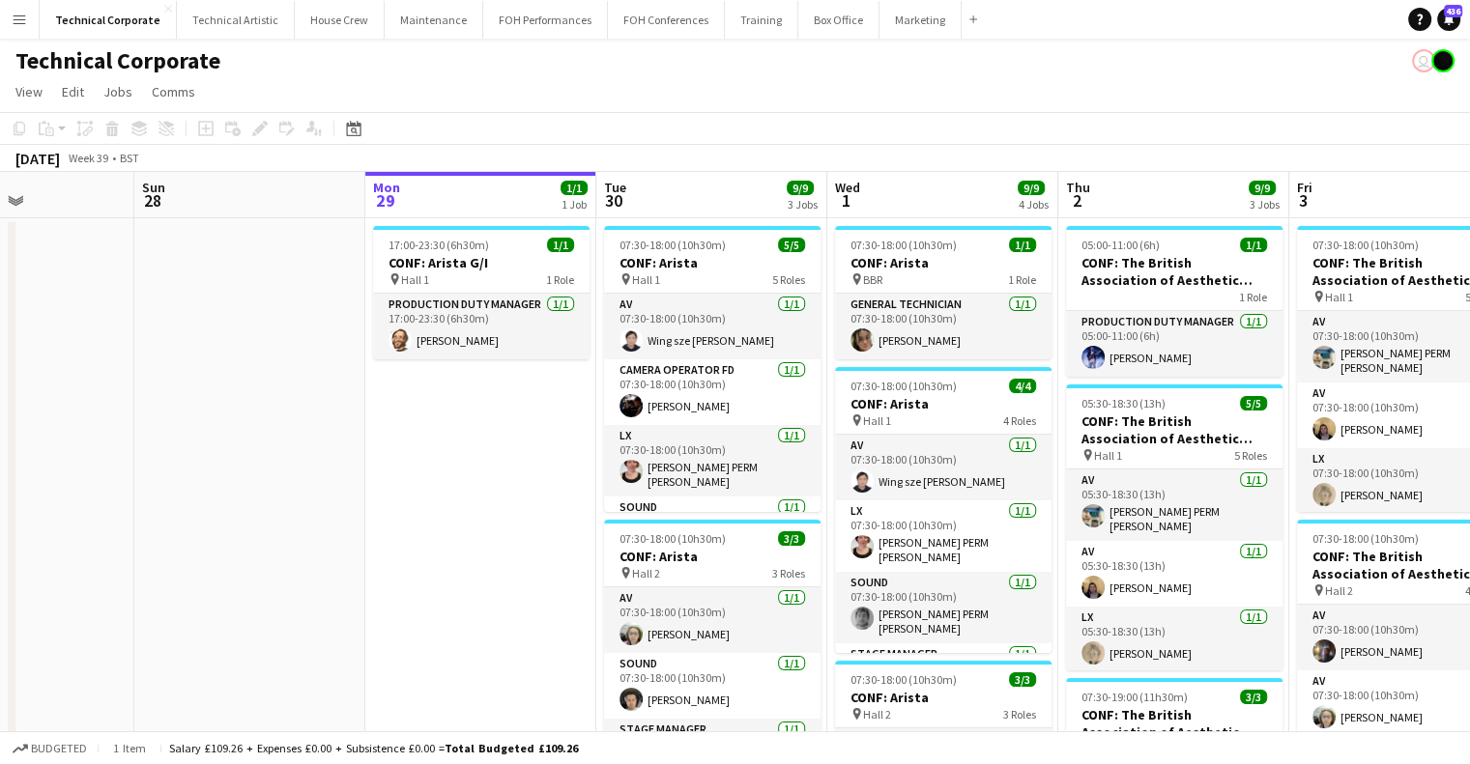
scroll to position [0, 458]
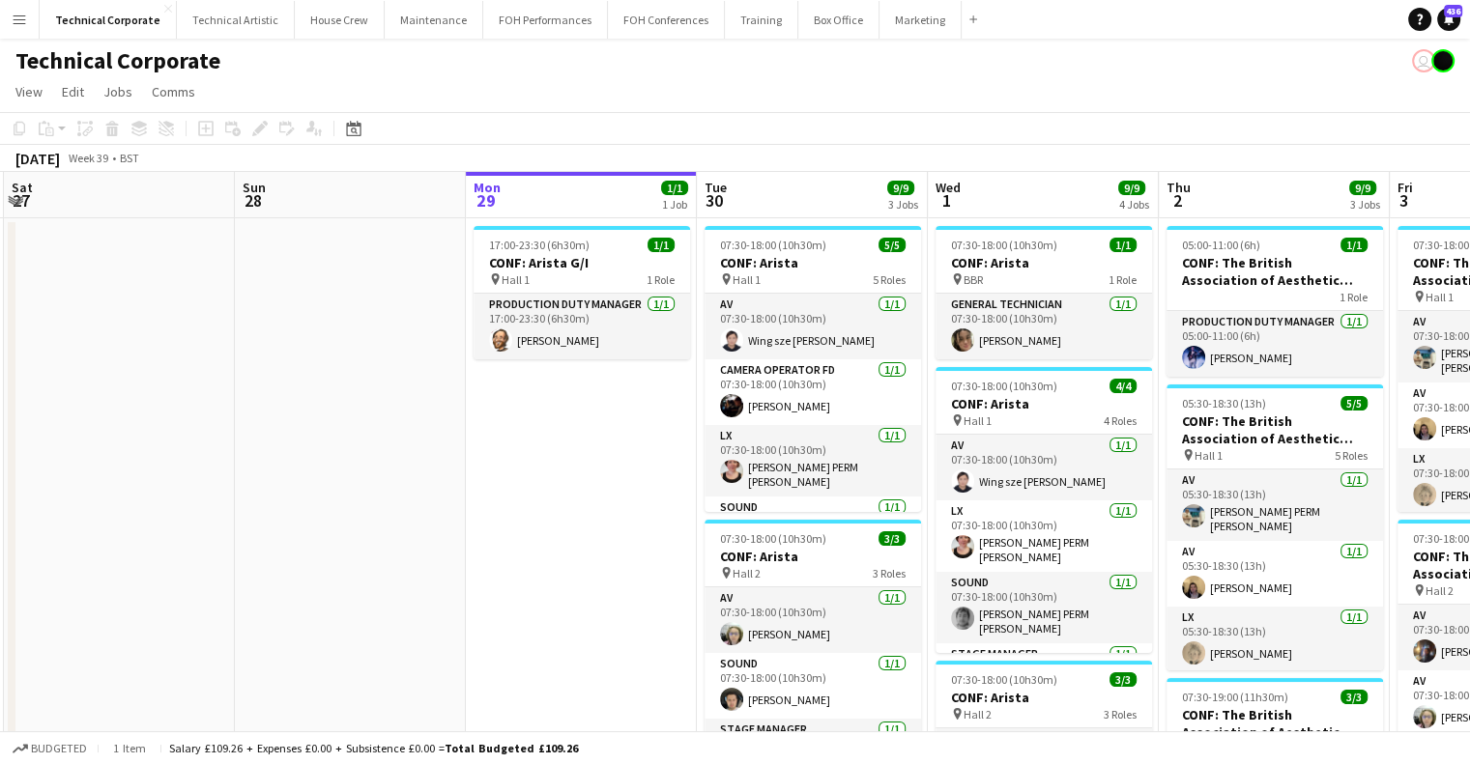
drag, startPoint x: 727, startPoint y: 498, endPoint x: 766, endPoint y: 501, distance: 39.7
